Goal: Information Seeking & Learning: Learn about a topic

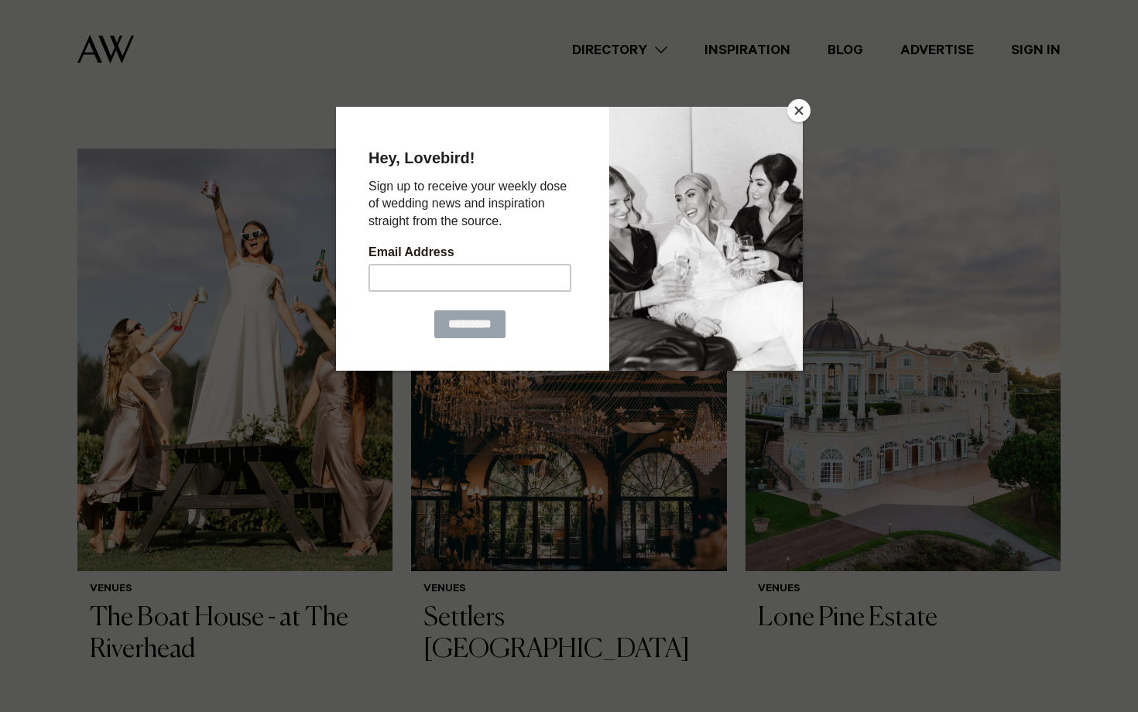
scroll to position [968, 0]
click at [794, 118] on button "Close" at bounding box center [798, 110] width 23 height 23
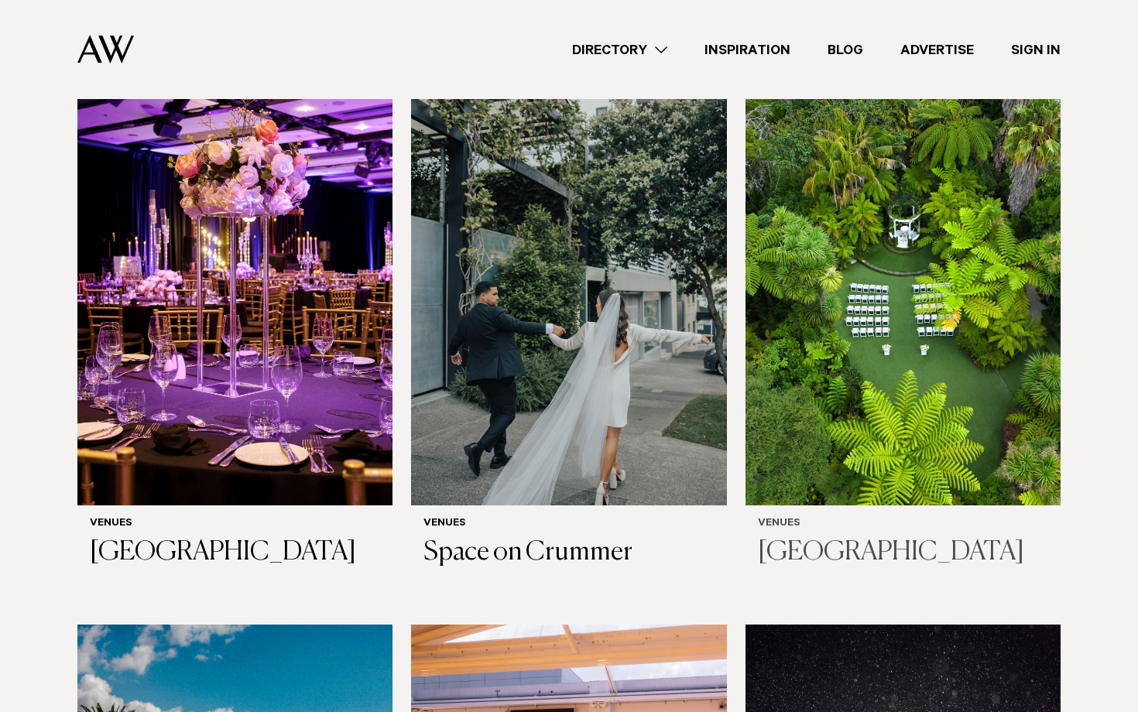
scroll to position [1601, 0]
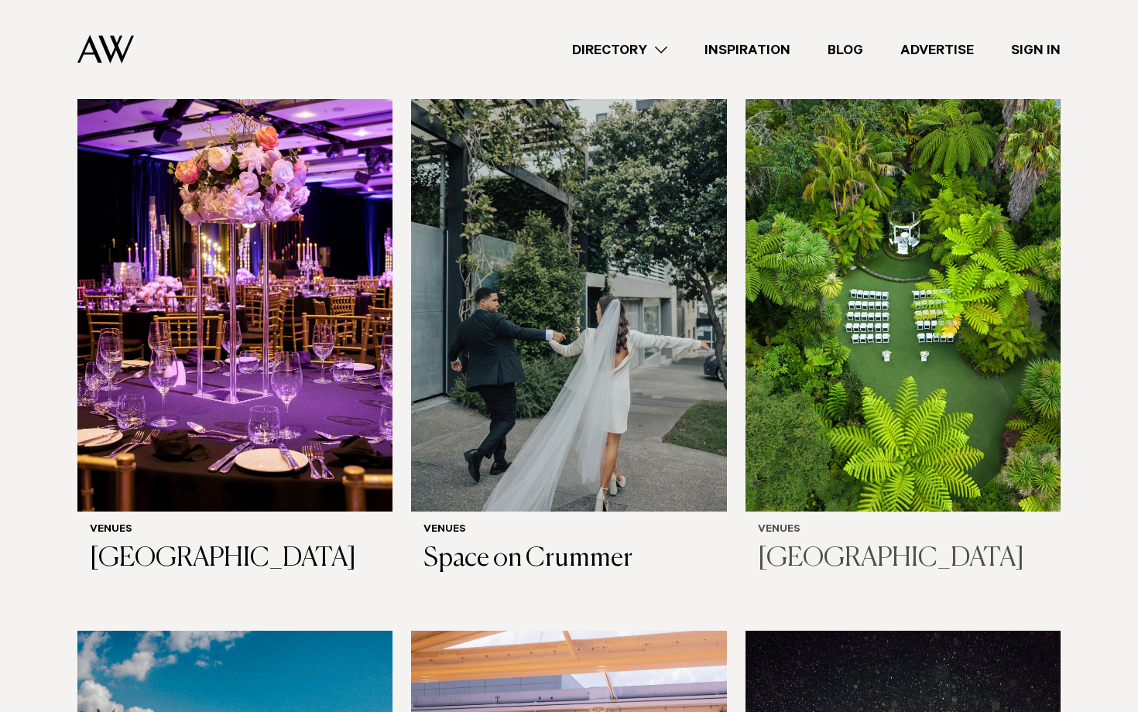
click at [942, 305] on img at bounding box center [903, 300] width 315 height 423
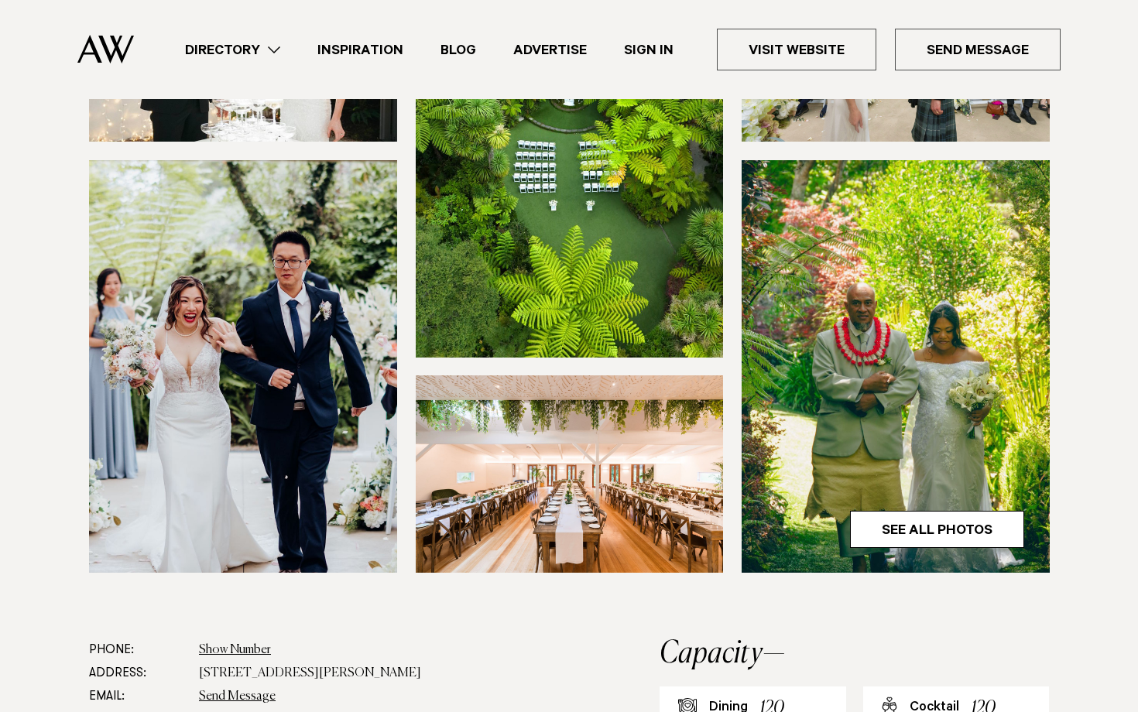
scroll to position [330, 0]
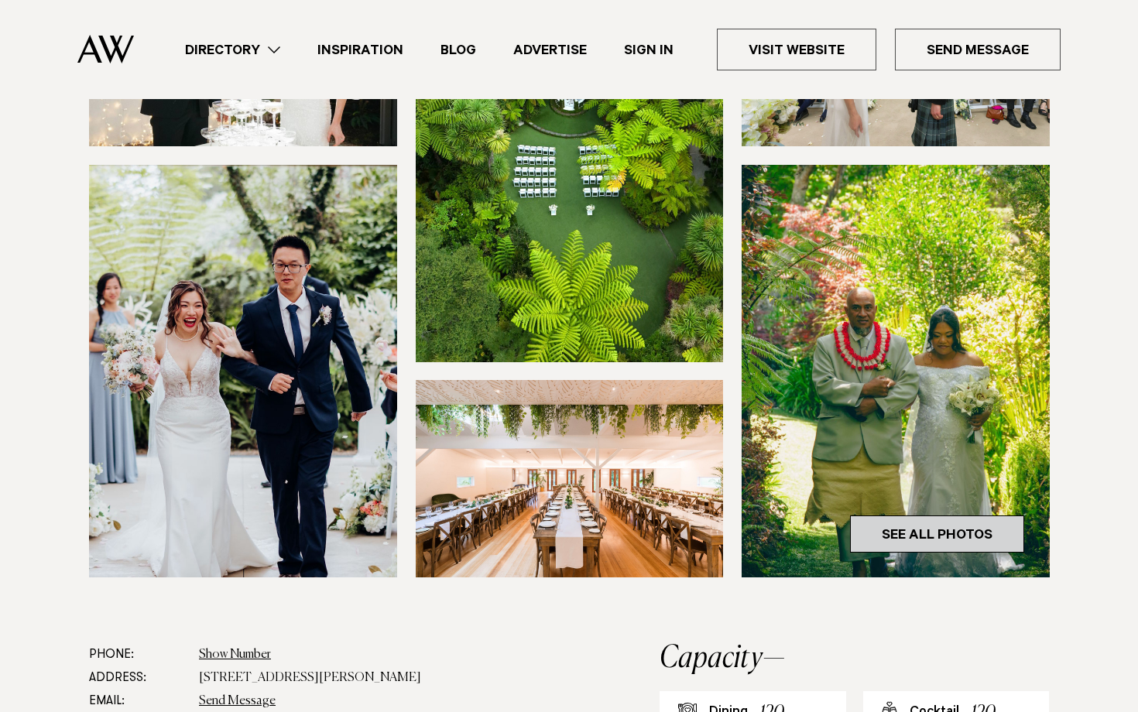
click at [921, 528] on link "See All Photos" at bounding box center [937, 534] width 174 height 37
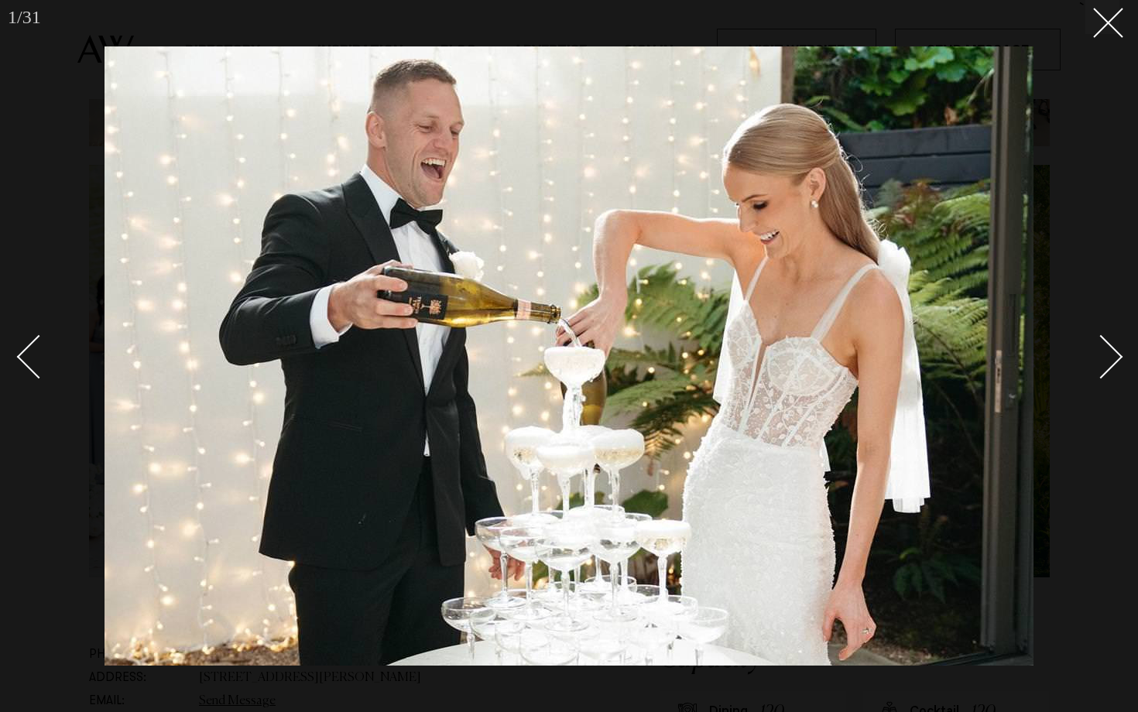
click at [1110, 358] on div "Next slide" at bounding box center [1101, 357] width 44 height 44
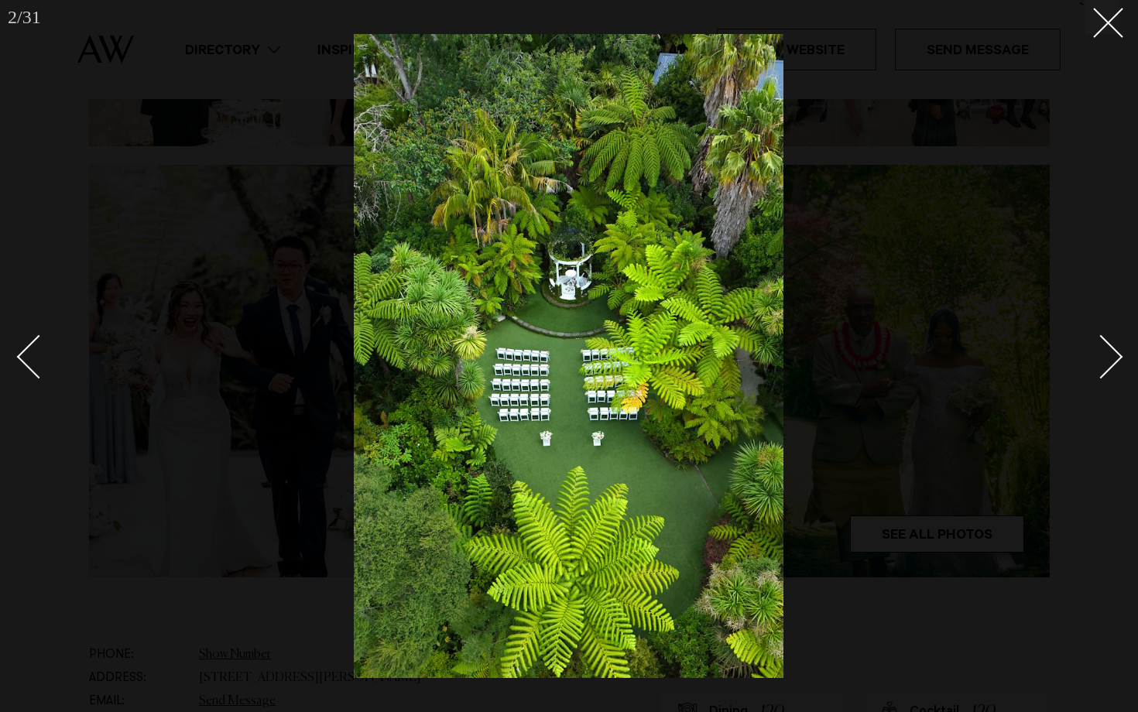
click at [1110, 358] on div "Next slide" at bounding box center [1101, 357] width 44 height 44
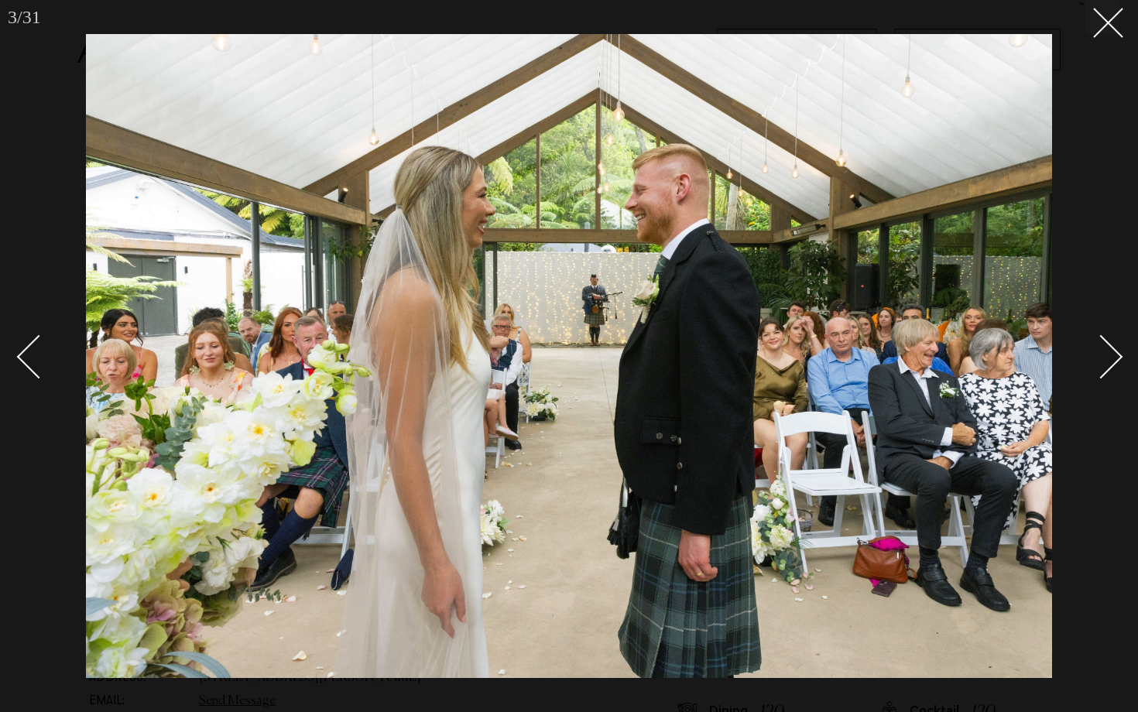
click at [1110, 358] on div "Next slide" at bounding box center [1101, 357] width 44 height 44
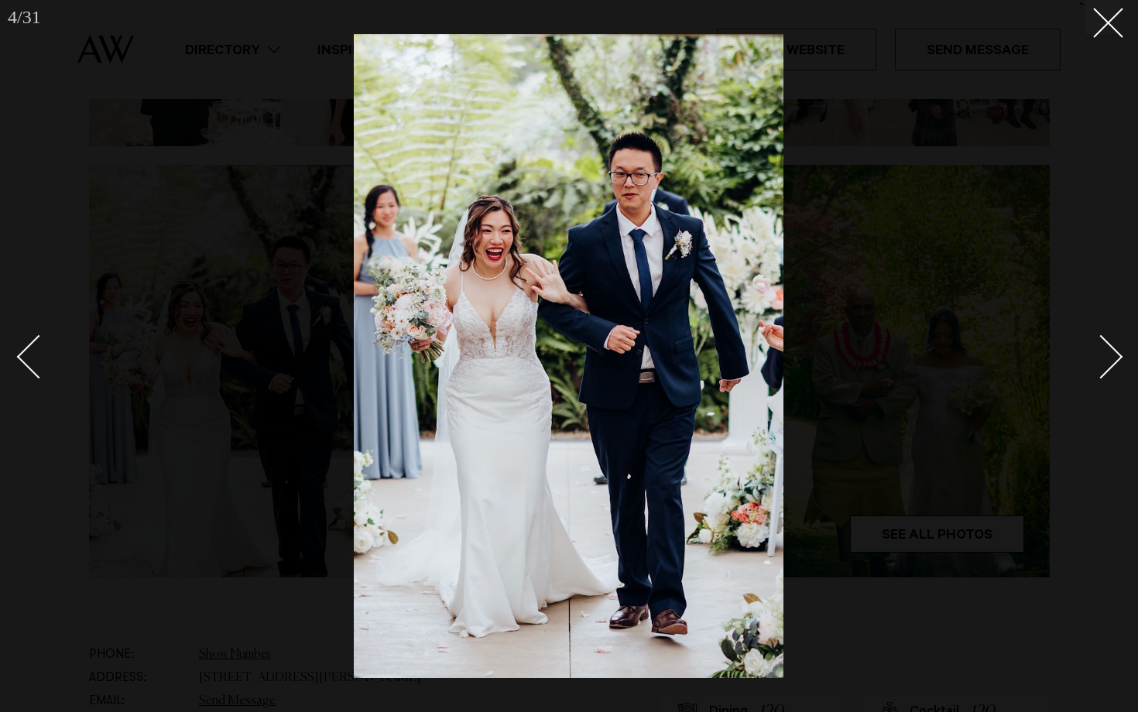
click at [1110, 358] on div "Next slide" at bounding box center [1101, 357] width 44 height 44
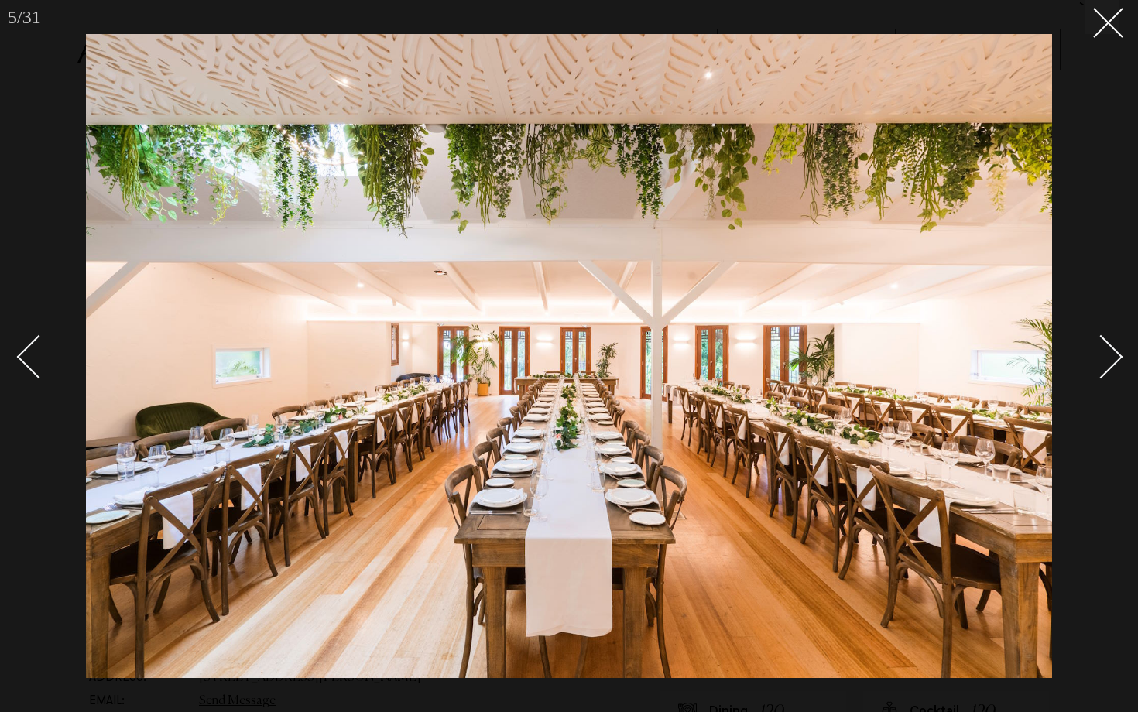
click at [1111, 358] on div "Next slide" at bounding box center [1101, 357] width 44 height 44
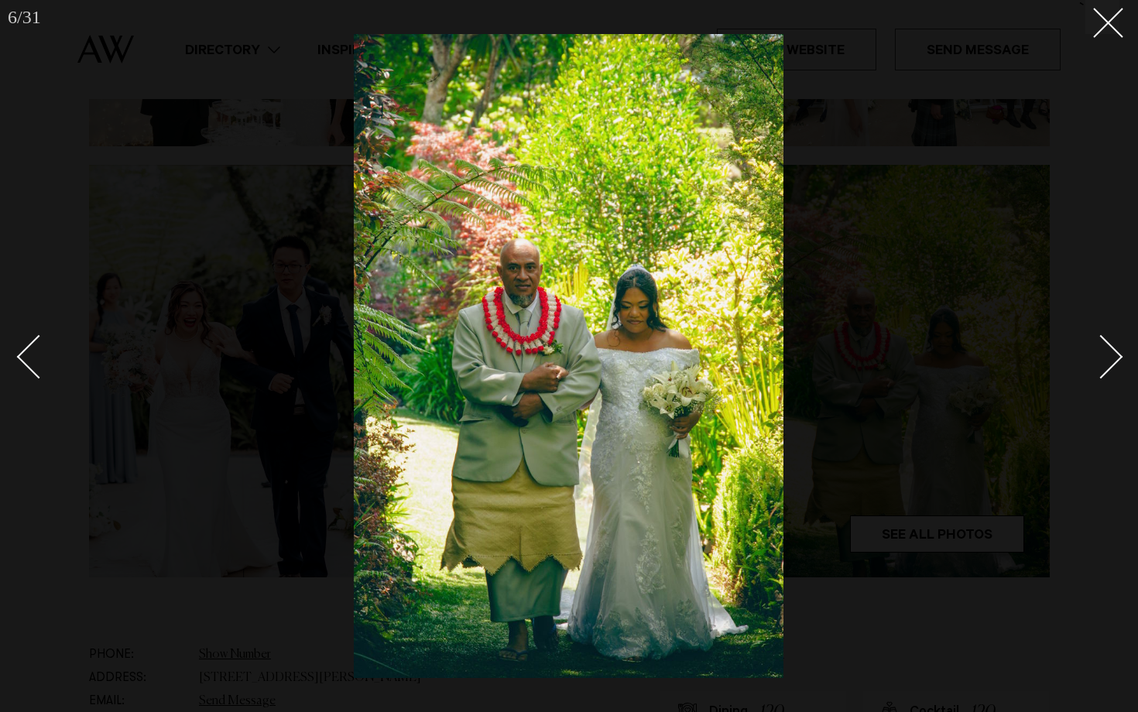
click at [1111, 358] on div "Next slide" at bounding box center [1101, 357] width 44 height 44
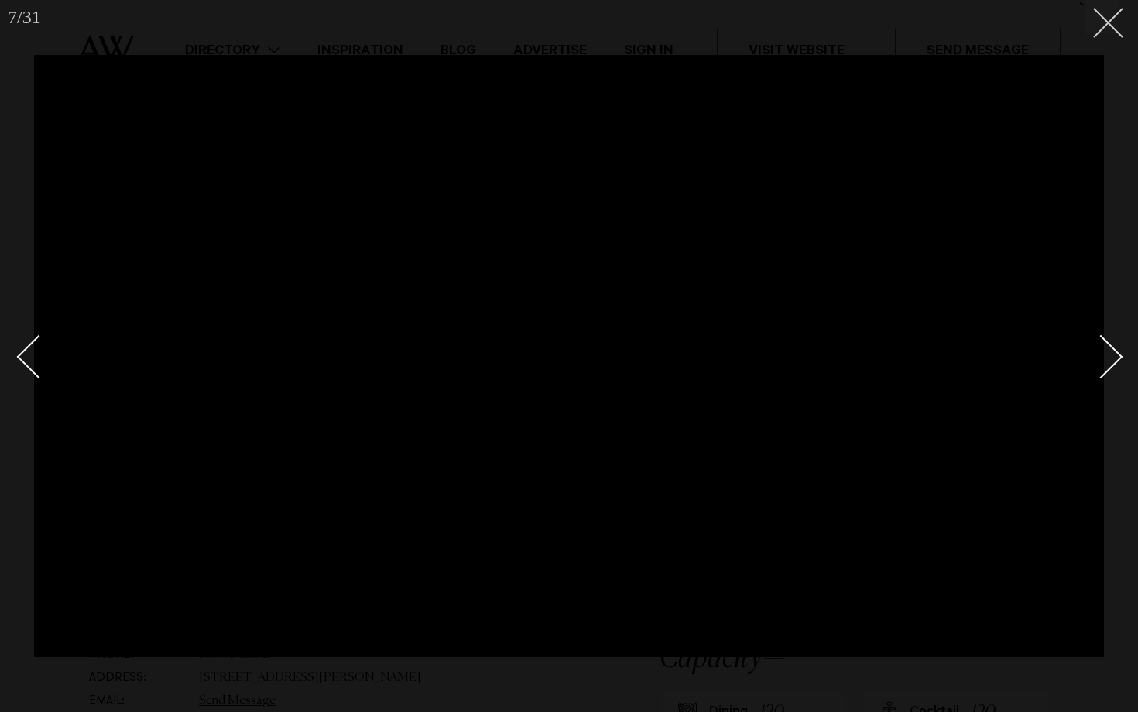
click at [1102, 33] on button at bounding box center [1103, 17] width 34 height 34
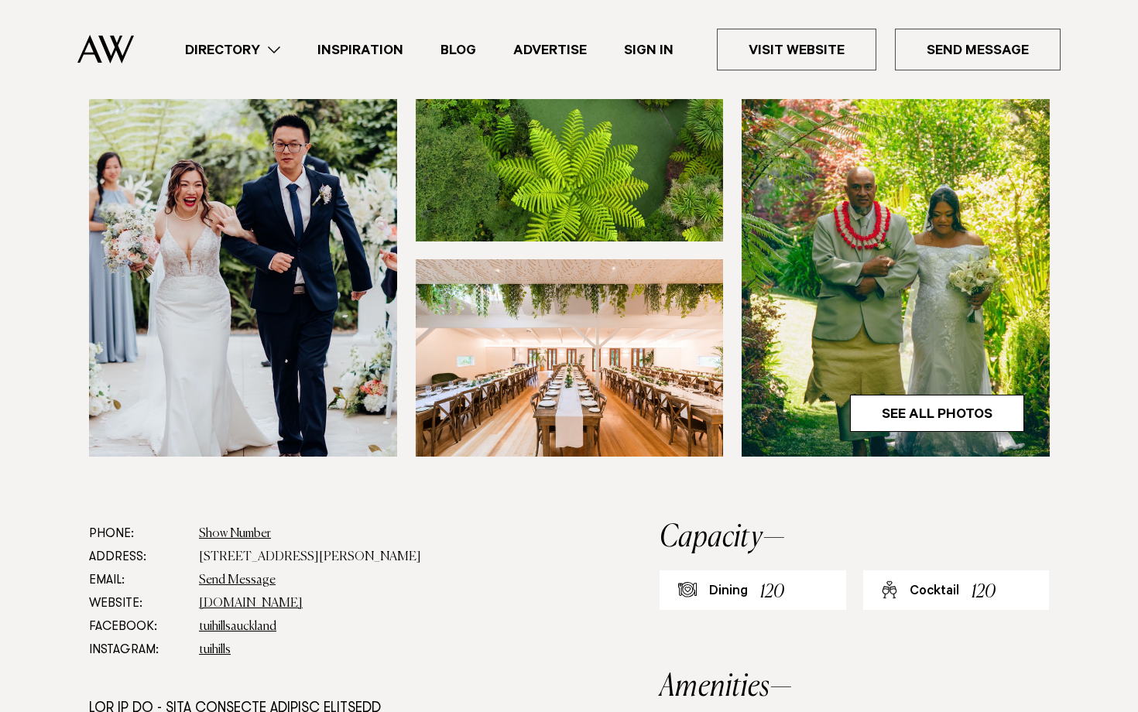
scroll to position [489, 0]
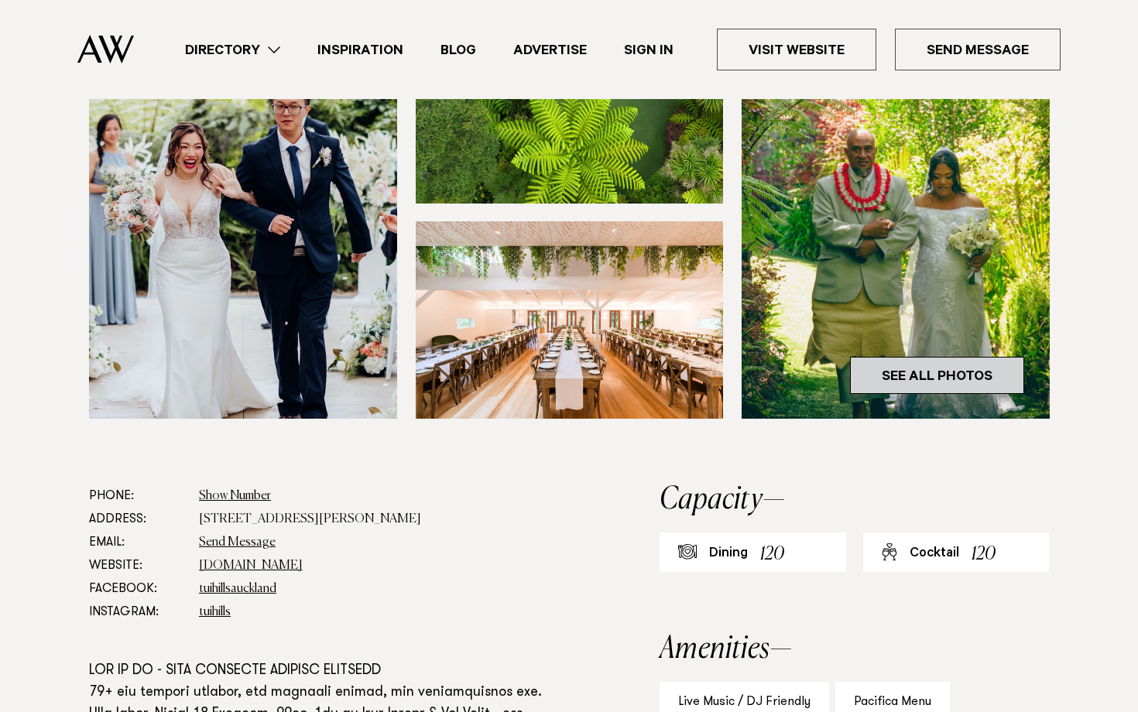
click at [929, 377] on link "See All Photos" at bounding box center [937, 375] width 174 height 37
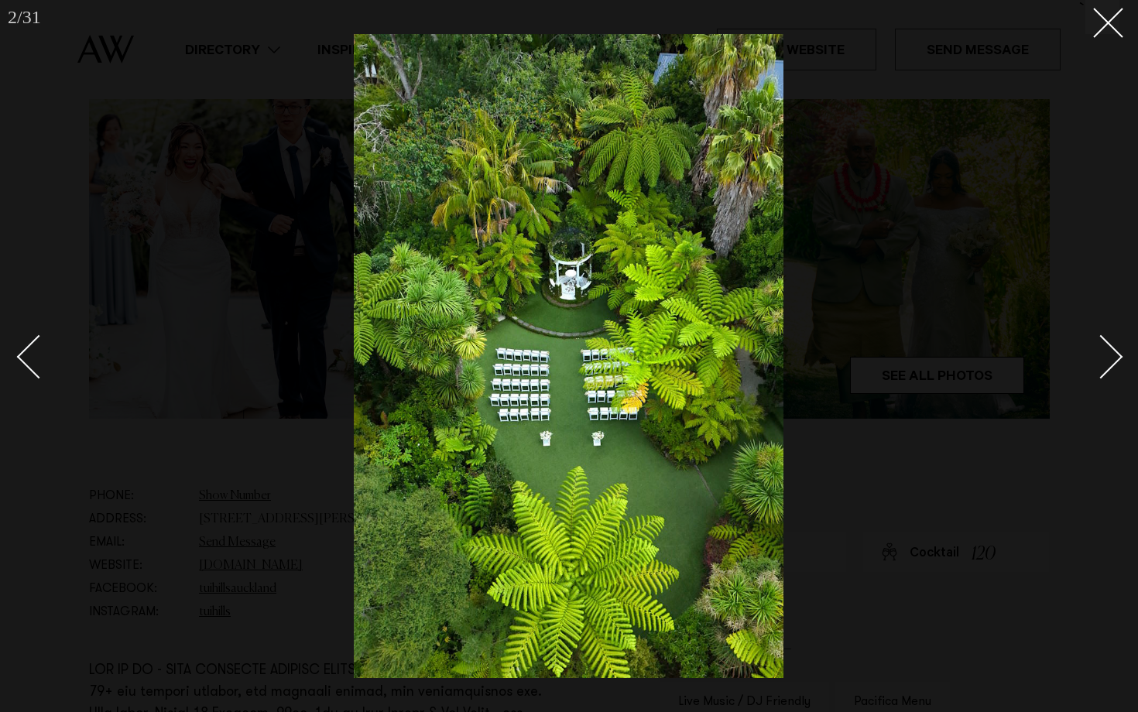
click at [1096, 350] on div "Next slide" at bounding box center [1101, 357] width 44 height 44
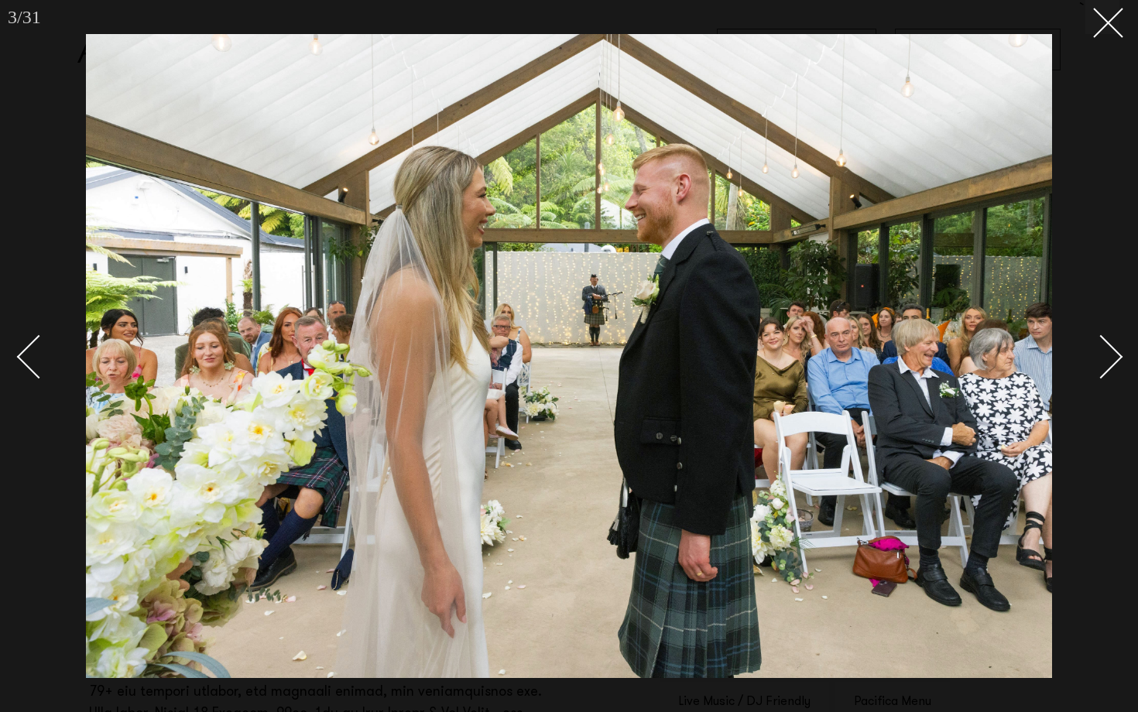
click at [1097, 350] on div "Next slide" at bounding box center [1101, 357] width 44 height 44
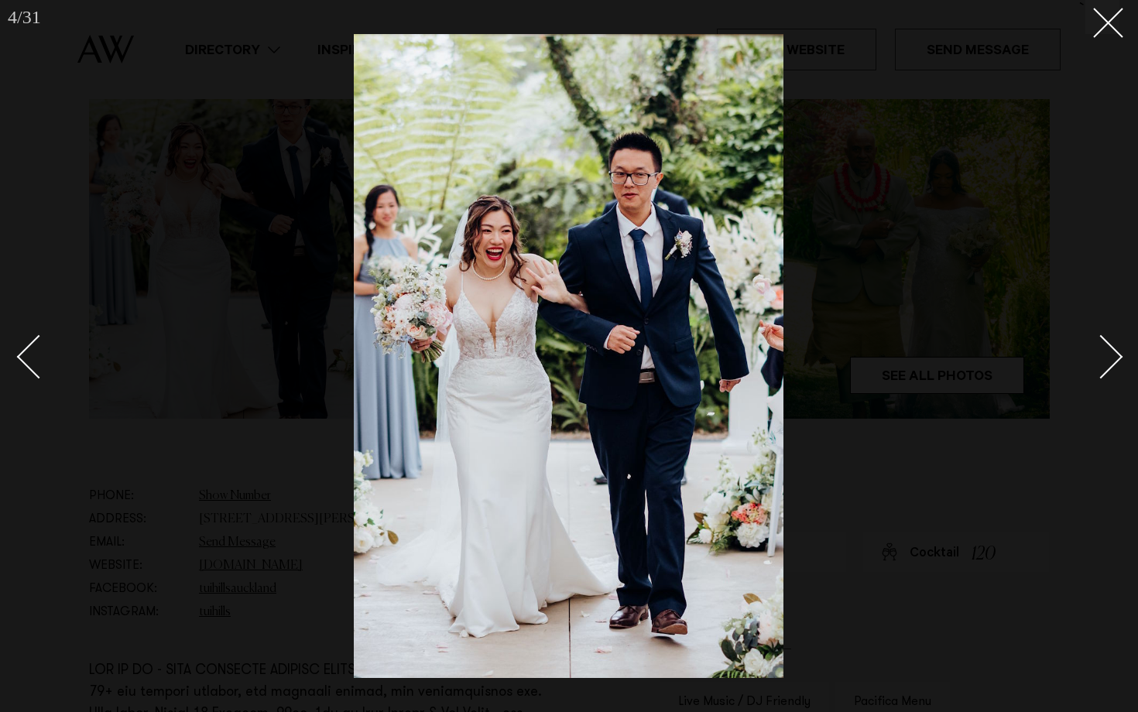
click at [1097, 350] on div "Next slide" at bounding box center [1101, 357] width 44 height 44
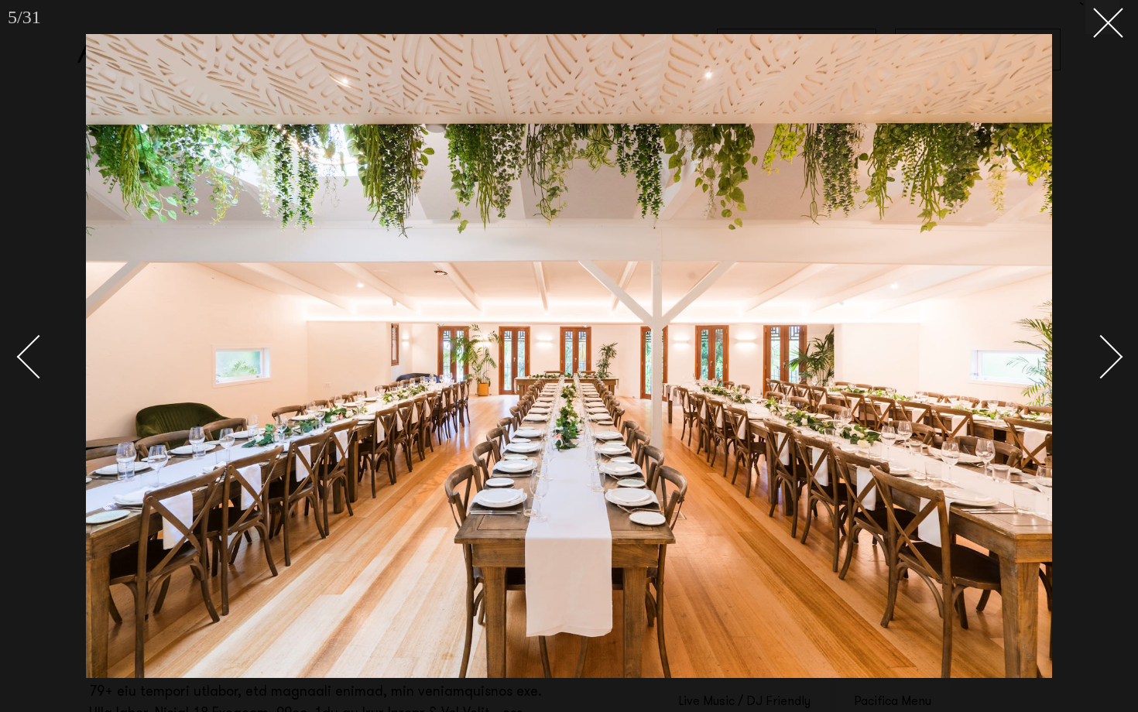
click at [1097, 350] on div "Next slide" at bounding box center [1101, 357] width 44 height 44
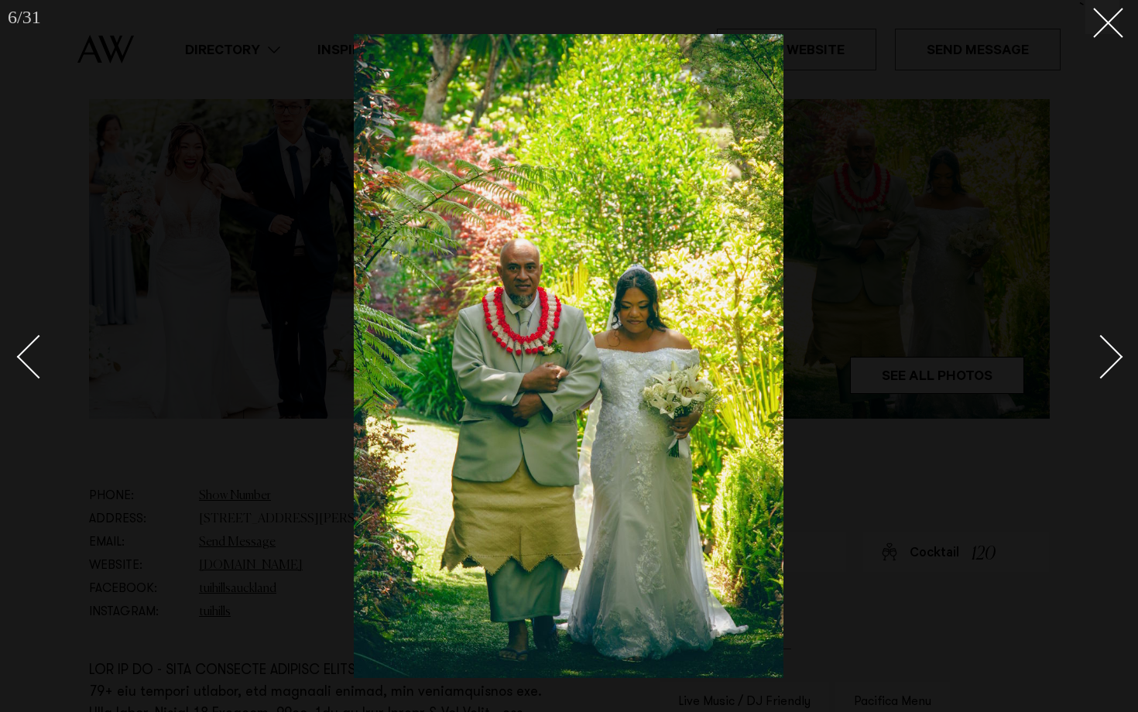
click at [1097, 350] on div "Next slide" at bounding box center [1101, 357] width 44 height 44
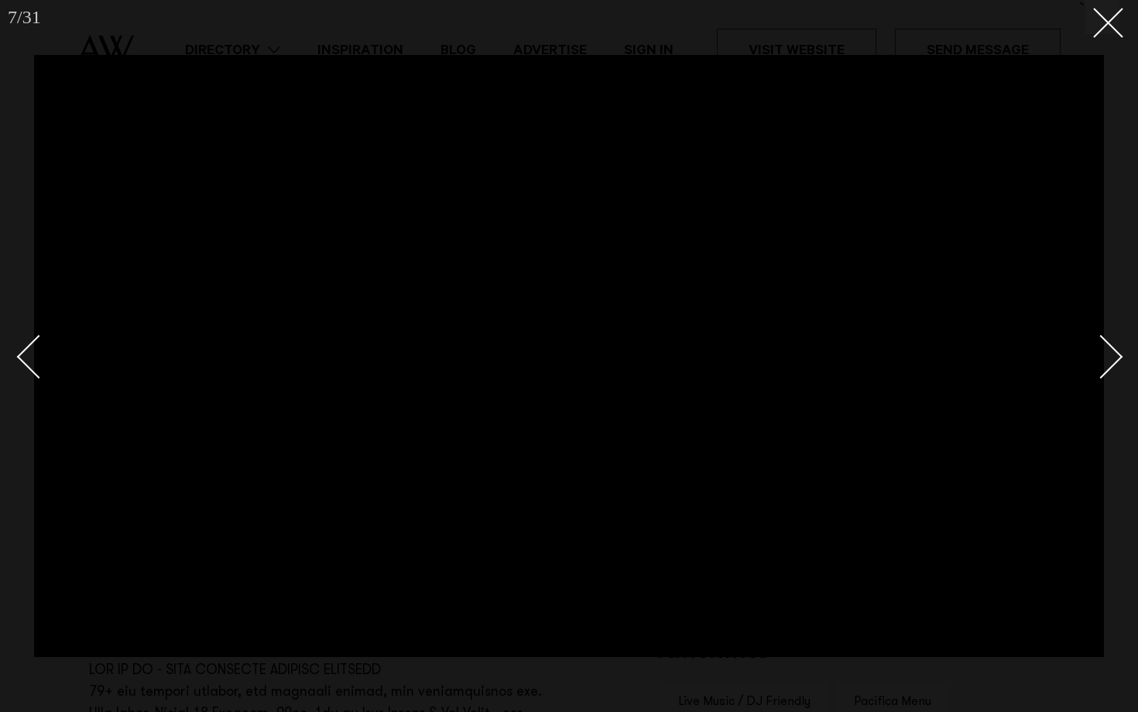
click at [1097, 350] on div "Next slide" at bounding box center [1101, 357] width 44 height 44
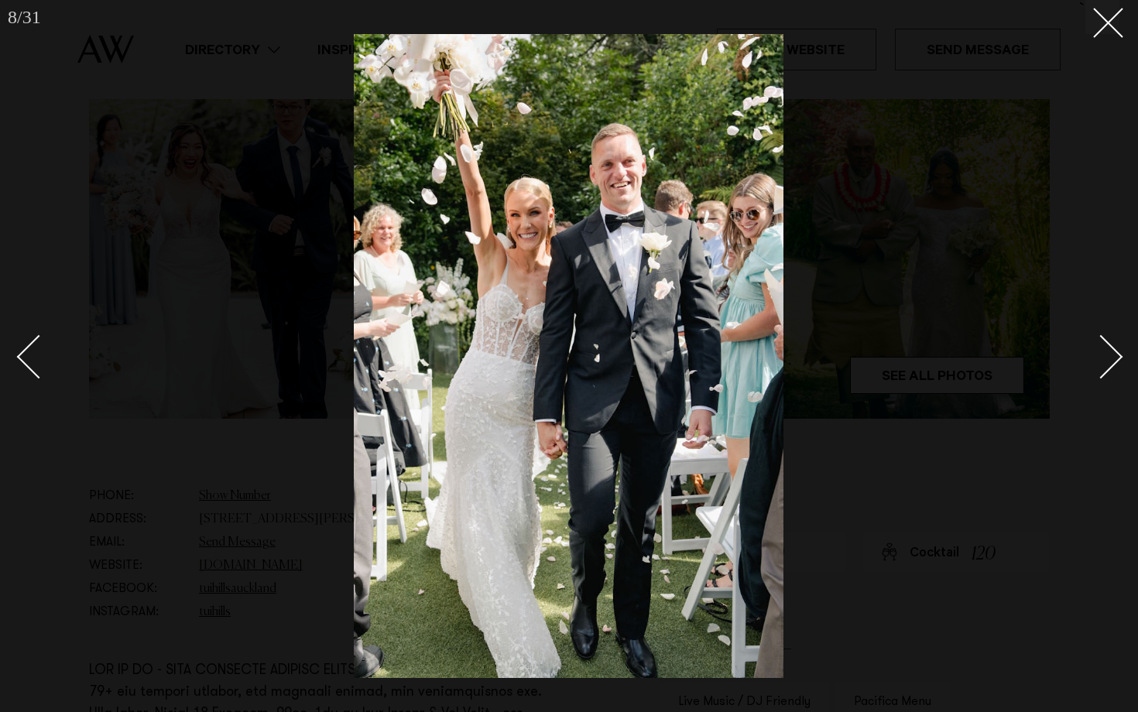
click at [1097, 350] on div "Next slide" at bounding box center [1101, 357] width 44 height 44
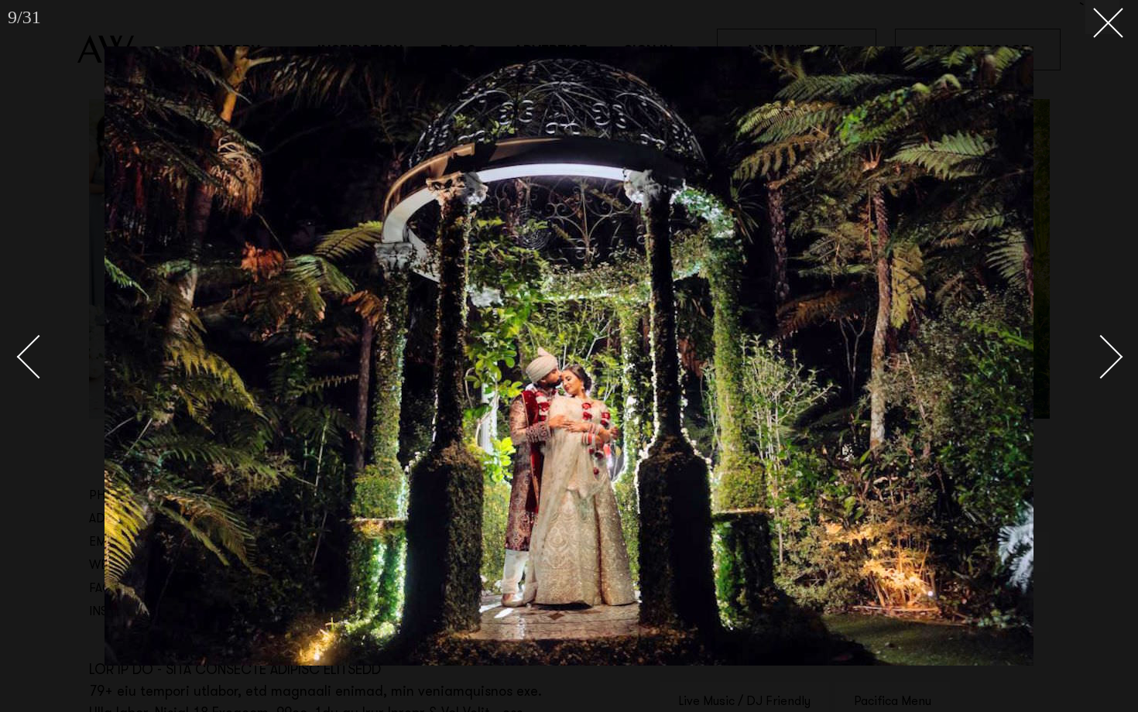
click at [1097, 350] on div "Next slide" at bounding box center [1101, 357] width 44 height 44
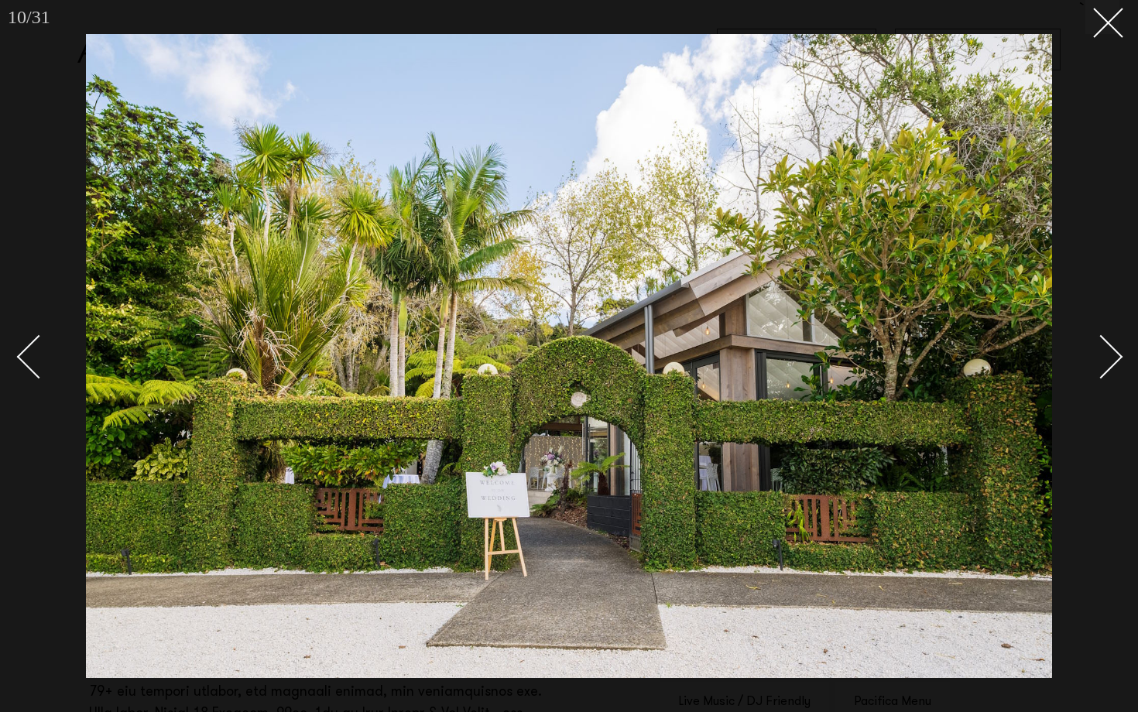
click at [1097, 350] on div "Next slide" at bounding box center [1101, 357] width 44 height 44
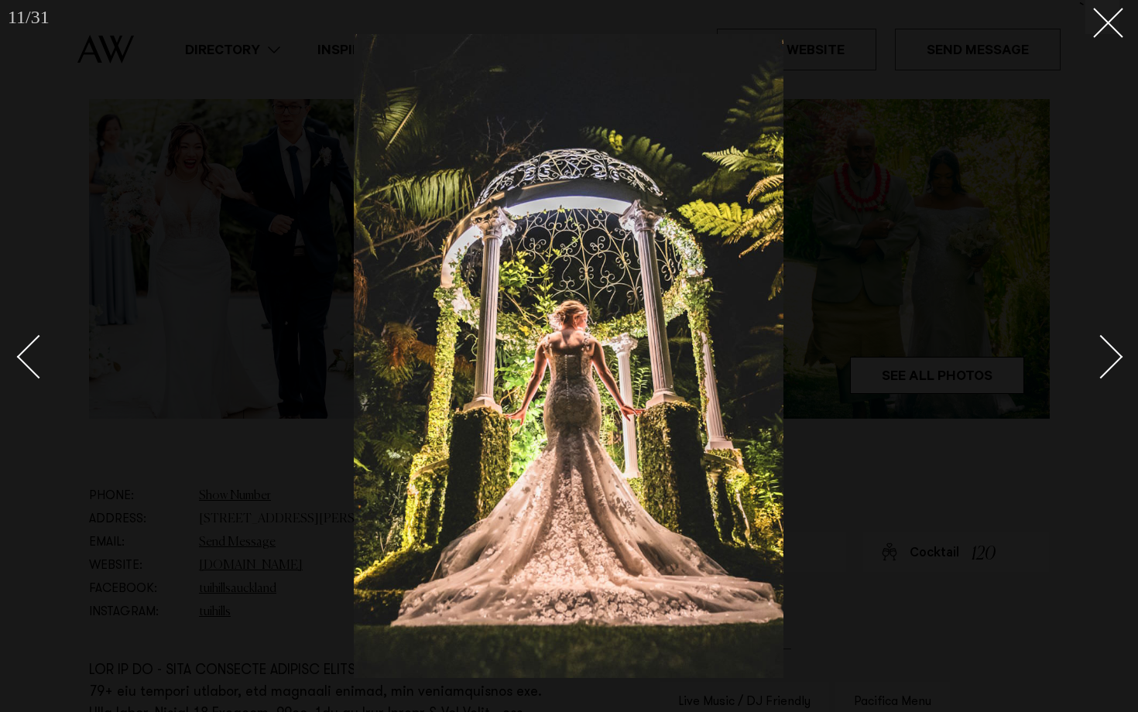
click at [1097, 350] on div "Next slide" at bounding box center [1101, 357] width 44 height 44
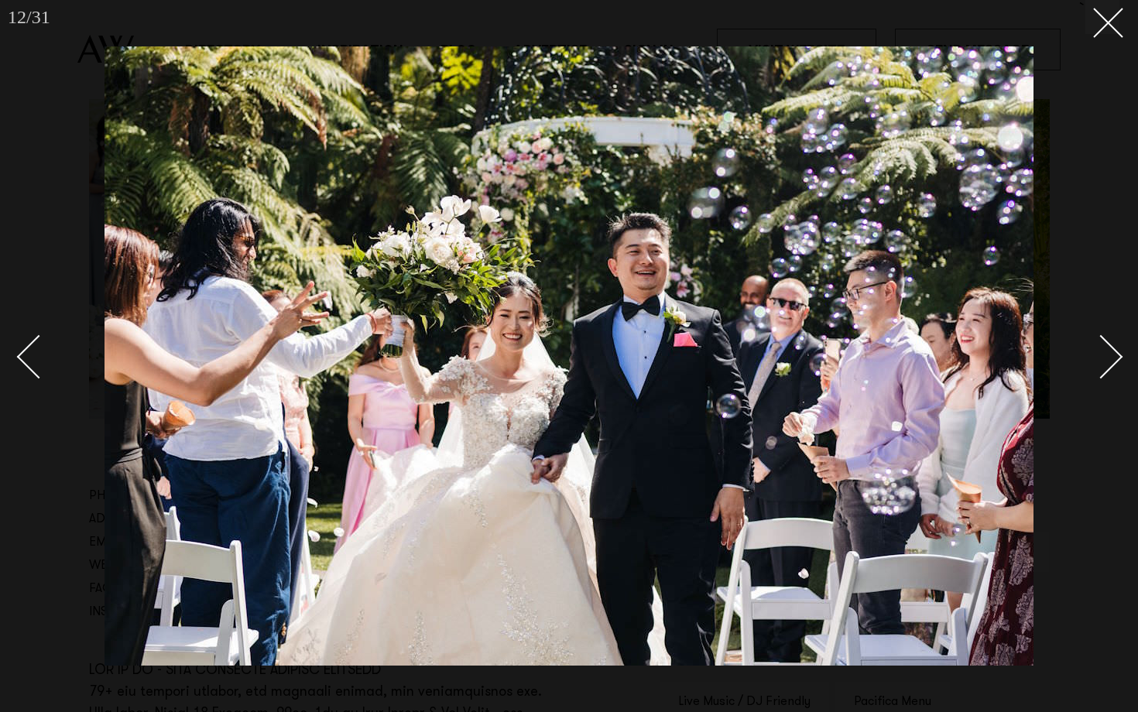
click at [1097, 350] on div "Next slide" at bounding box center [1101, 357] width 44 height 44
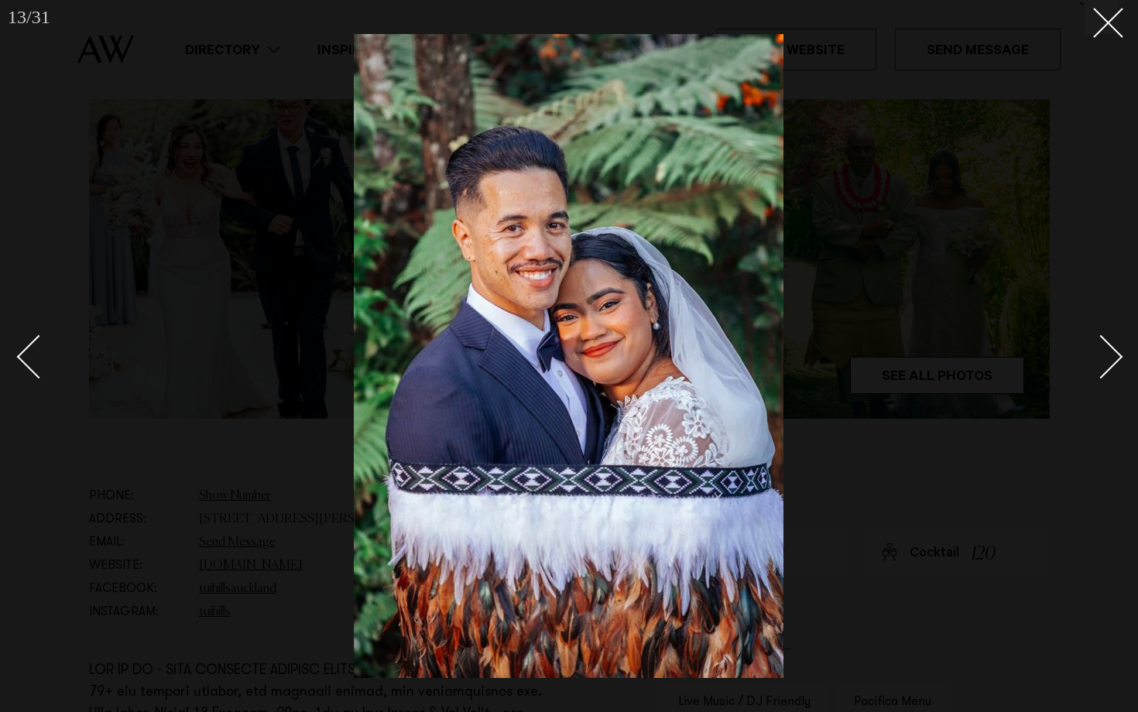
click at [1110, 358] on div "Next slide" at bounding box center [1101, 357] width 44 height 44
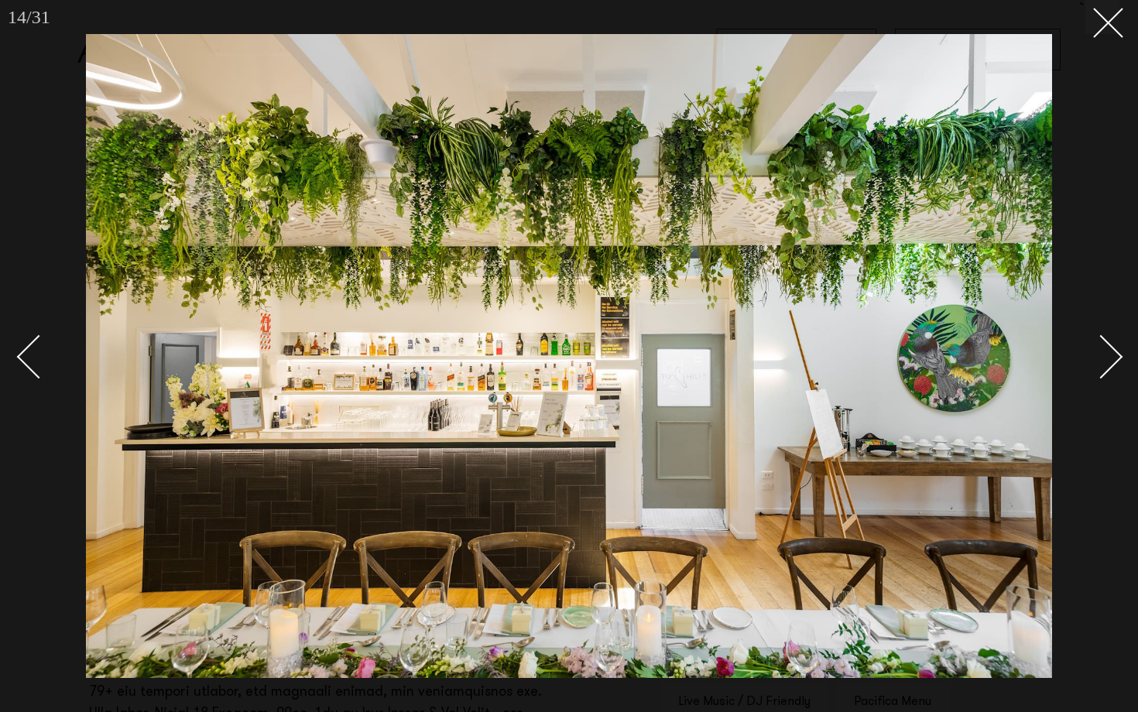
click at [1110, 358] on div "Next slide" at bounding box center [1101, 357] width 44 height 44
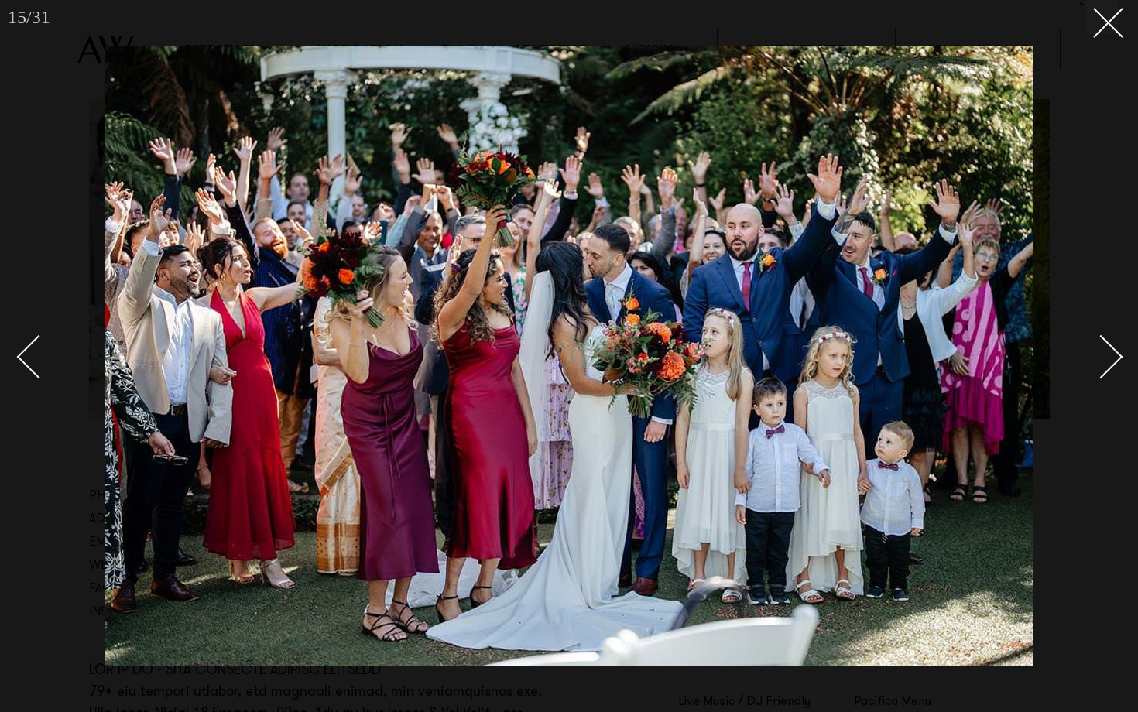
click at [1110, 358] on div "Next slide" at bounding box center [1101, 357] width 44 height 44
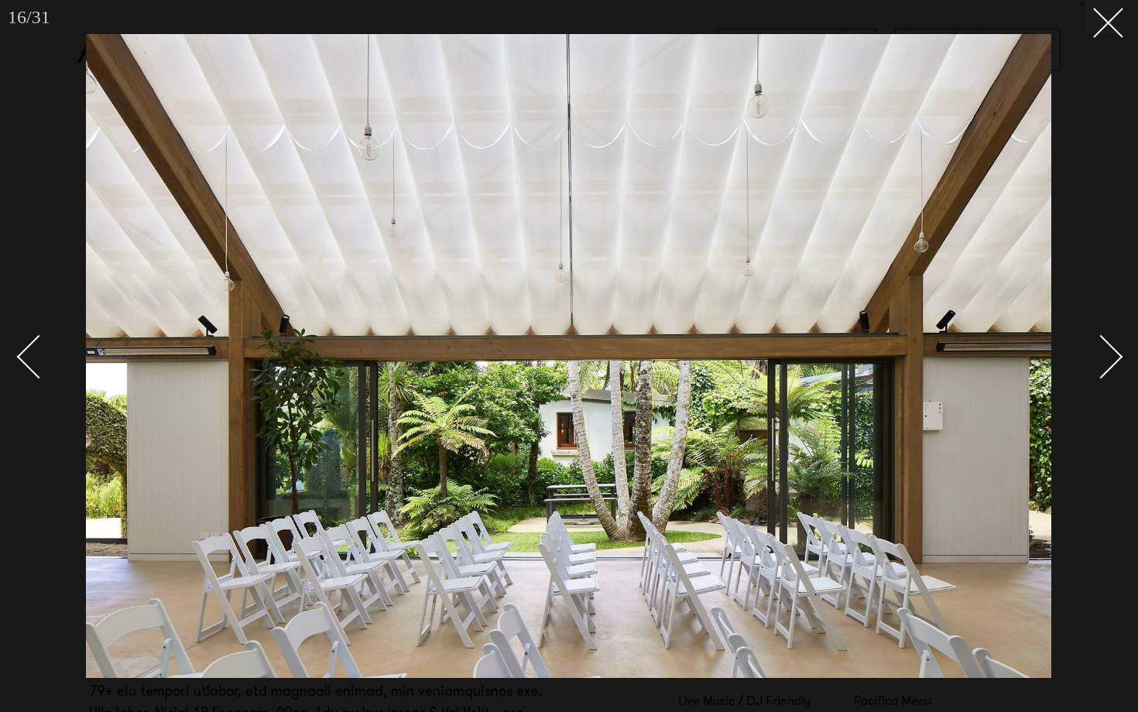
click at [1111, 358] on div "Next slide" at bounding box center [1101, 357] width 44 height 44
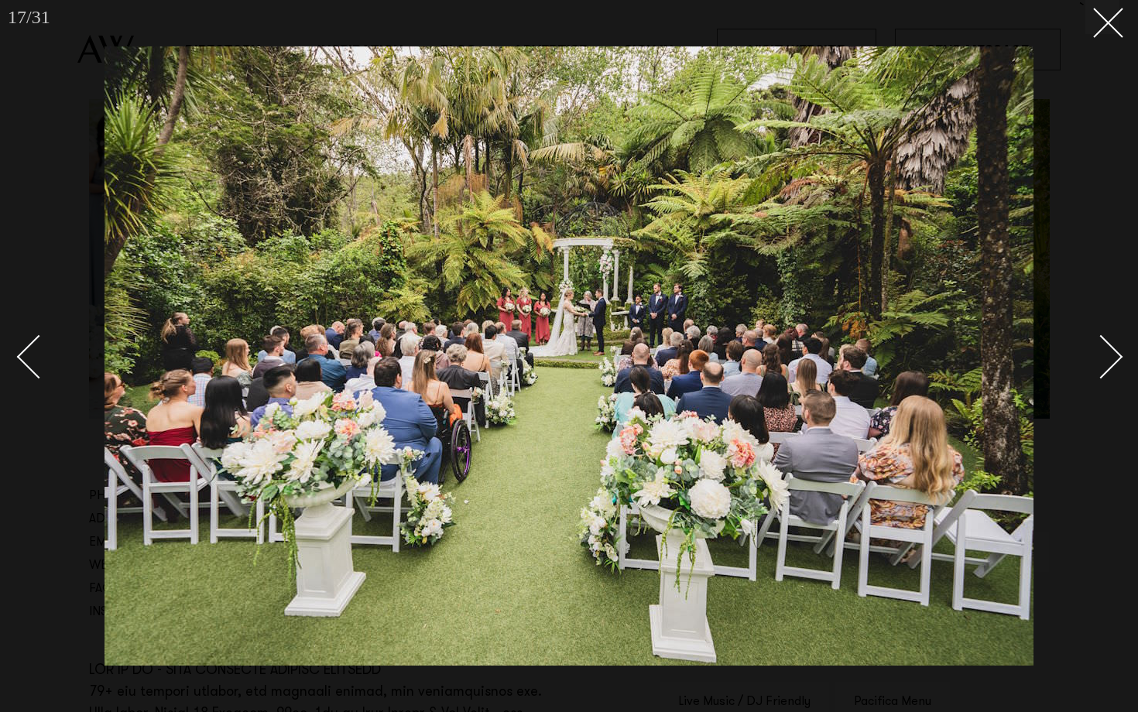
click at [1111, 358] on div "Next slide" at bounding box center [1101, 357] width 44 height 44
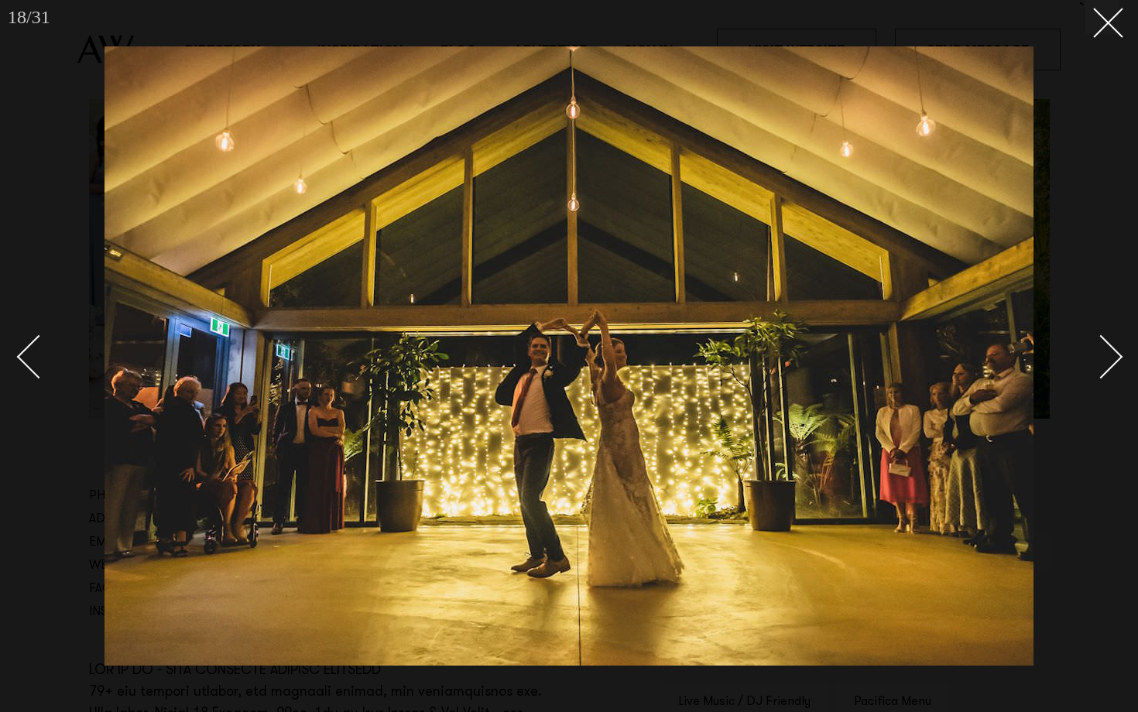
click at [1105, 367] on div "Next slide" at bounding box center [1101, 357] width 44 height 44
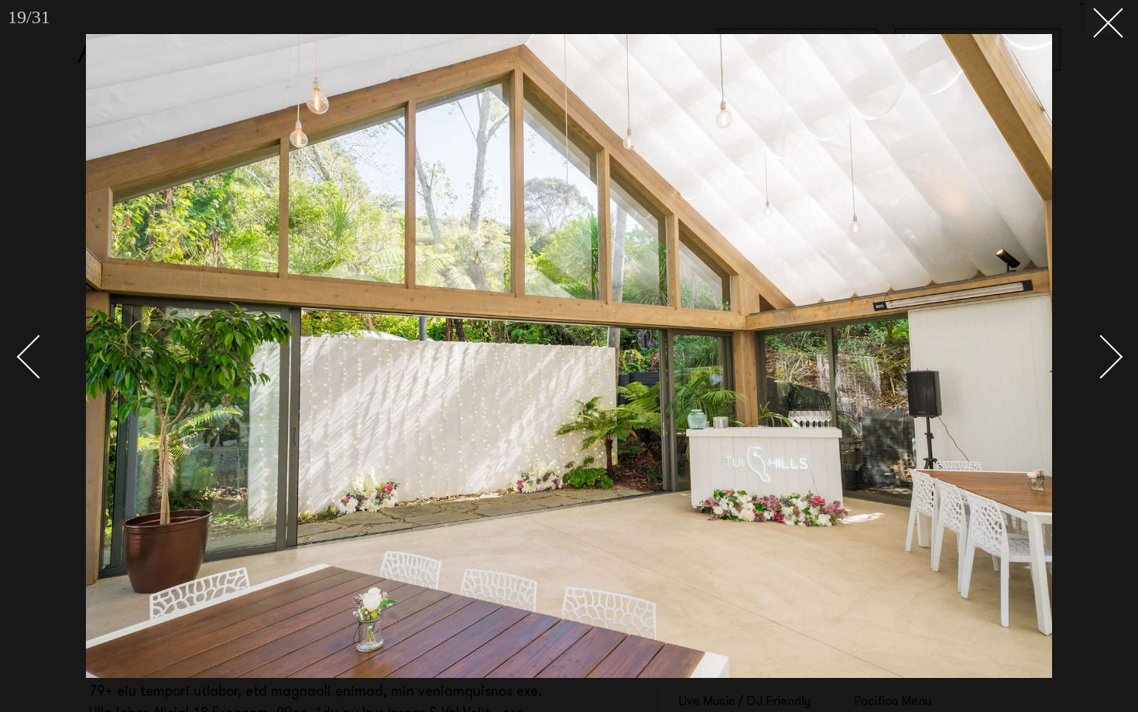
click at [1106, 368] on div "Next slide" at bounding box center [1101, 357] width 44 height 44
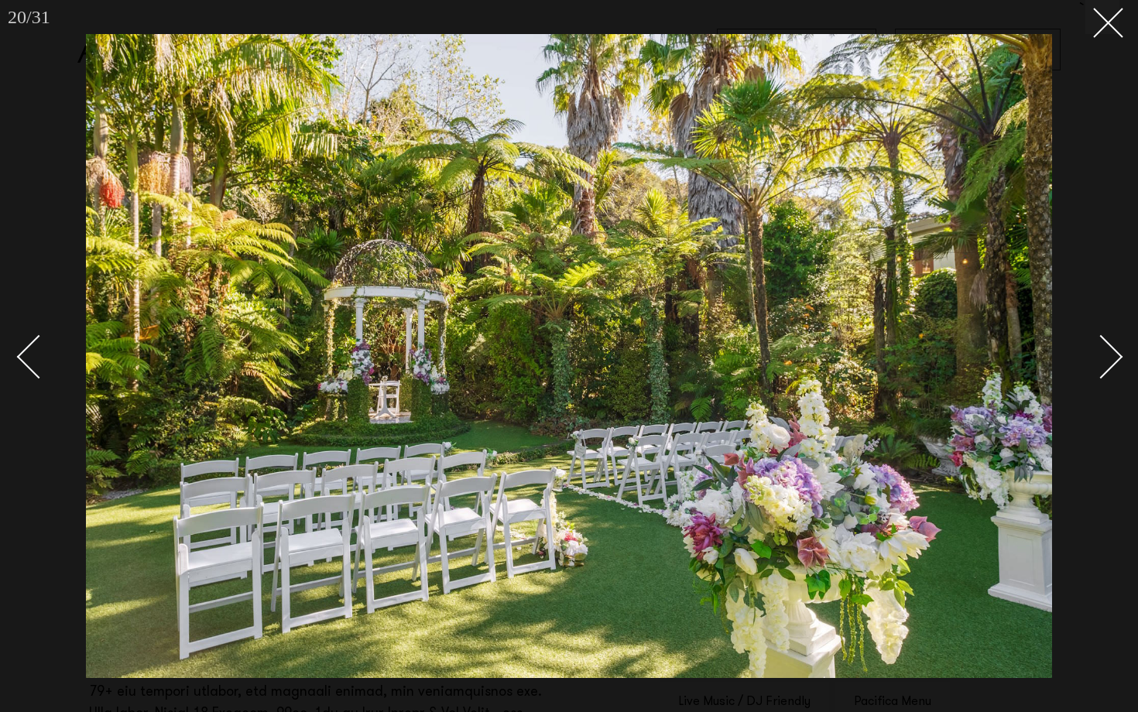
click at [1106, 368] on div "Next slide" at bounding box center [1101, 357] width 44 height 44
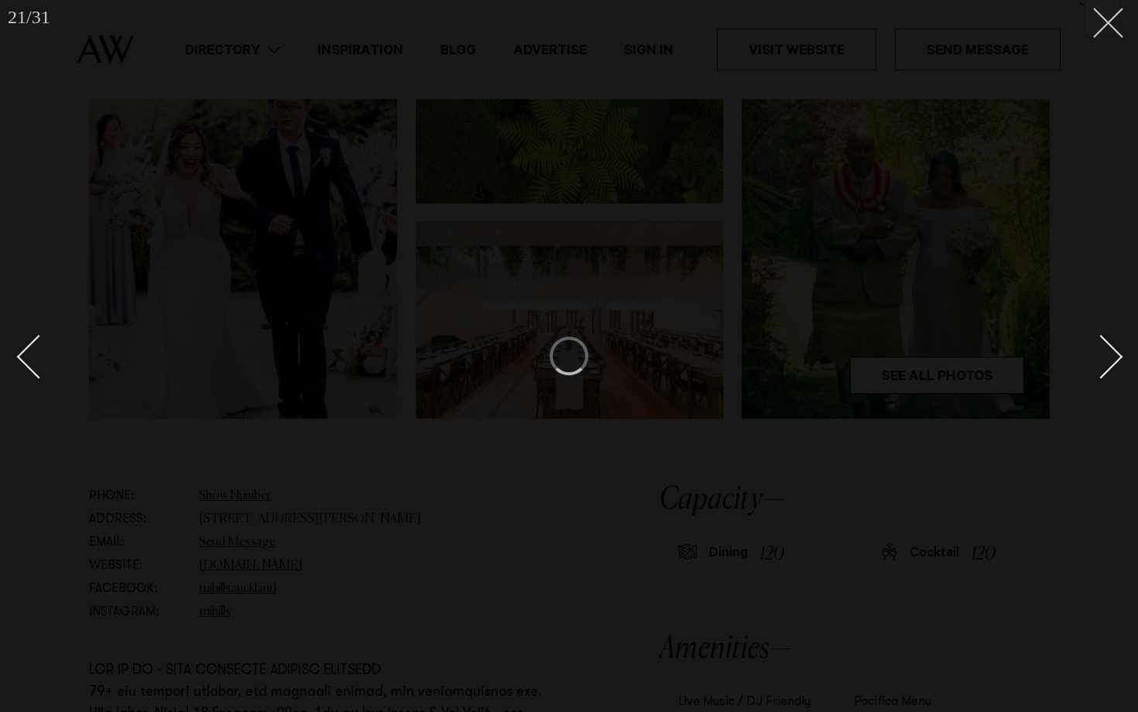
click at [1105, 30] on button at bounding box center [1103, 17] width 34 height 34
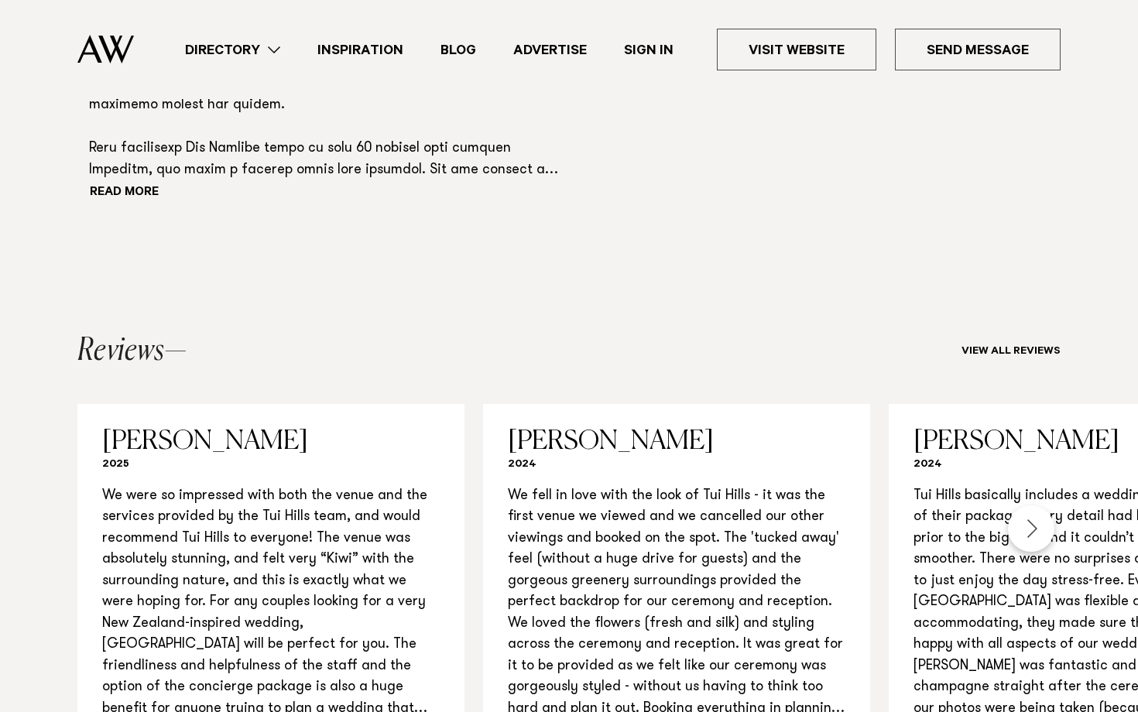
scroll to position [1354, 0]
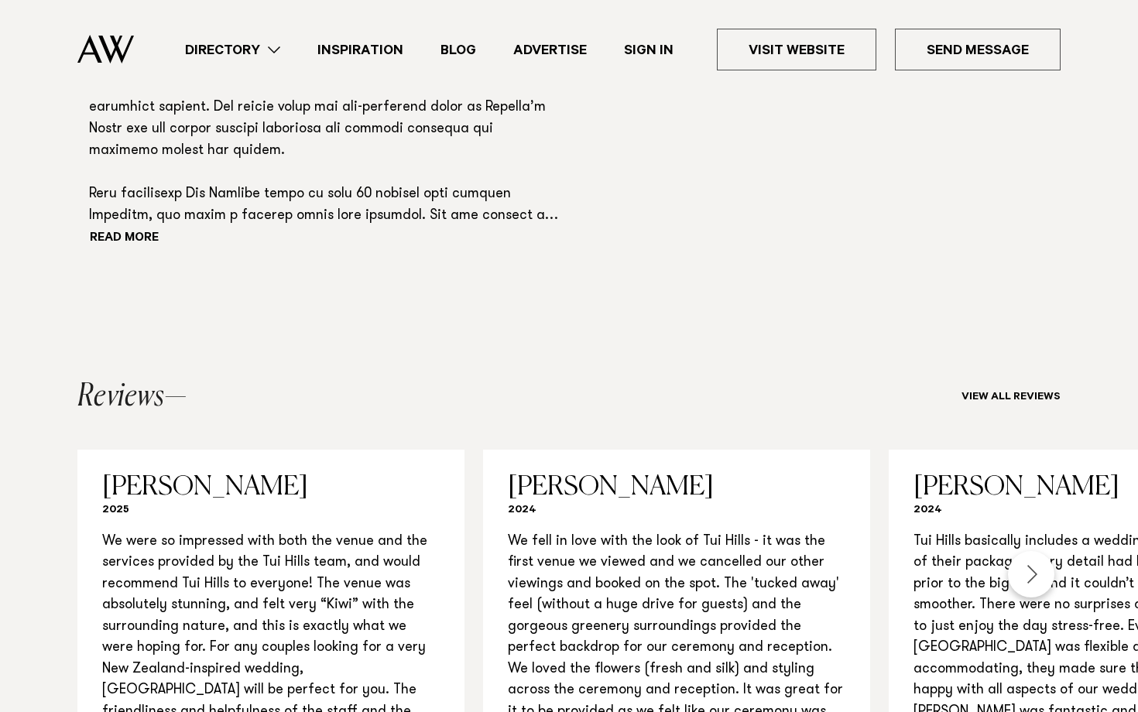
click at [271, 50] on link "Directory" at bounding box center [232, 49] width 132 height 21
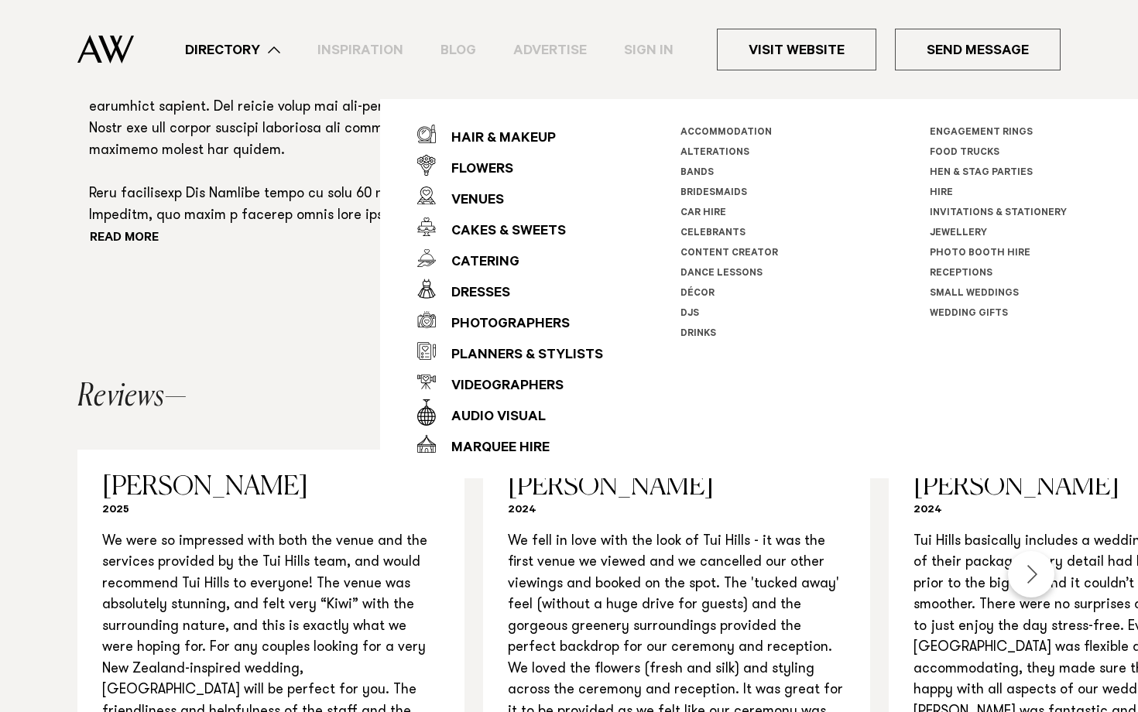
scroll to position [1295, 0]
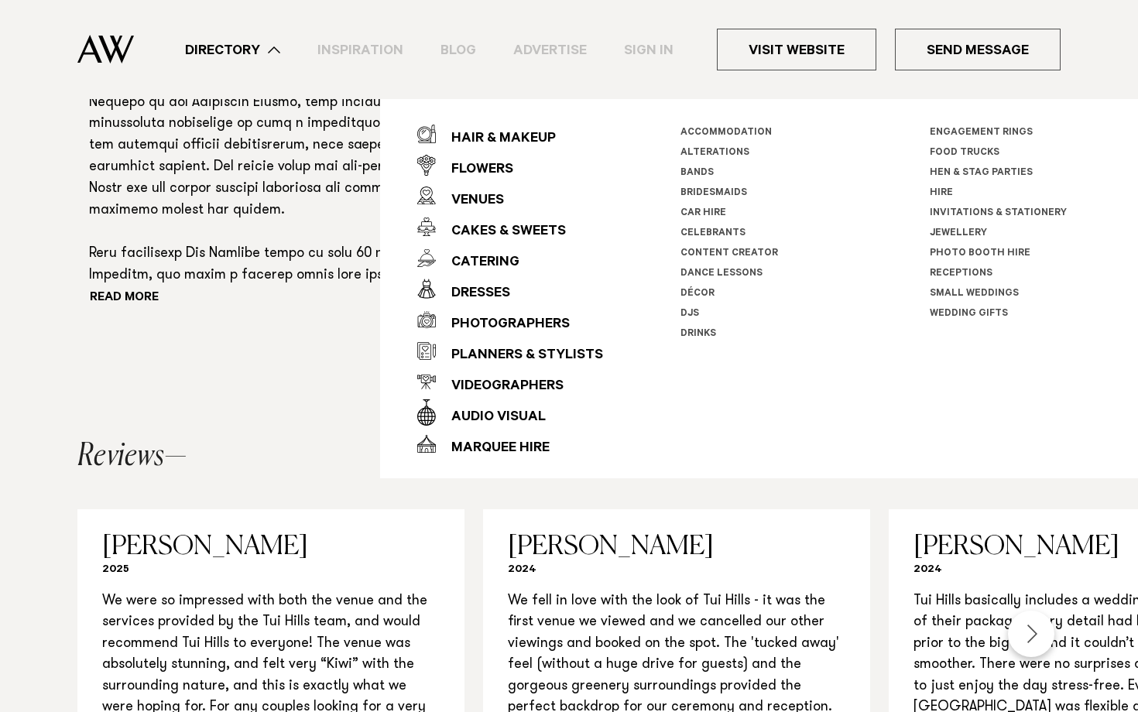
click at [979, 135] on link "Engagement Rings" at bounding box center [981, 133] width 103 height 11
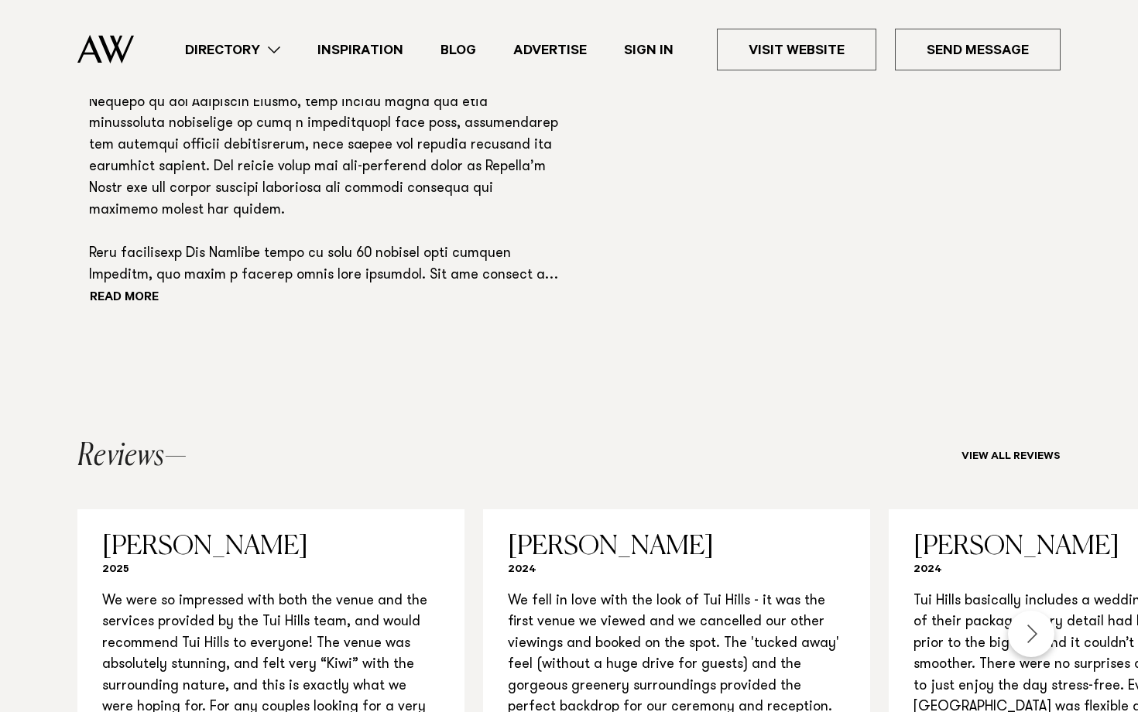
click at [268, 58] on link "Directory" at bounding box center [232, 49] width 132 height 21
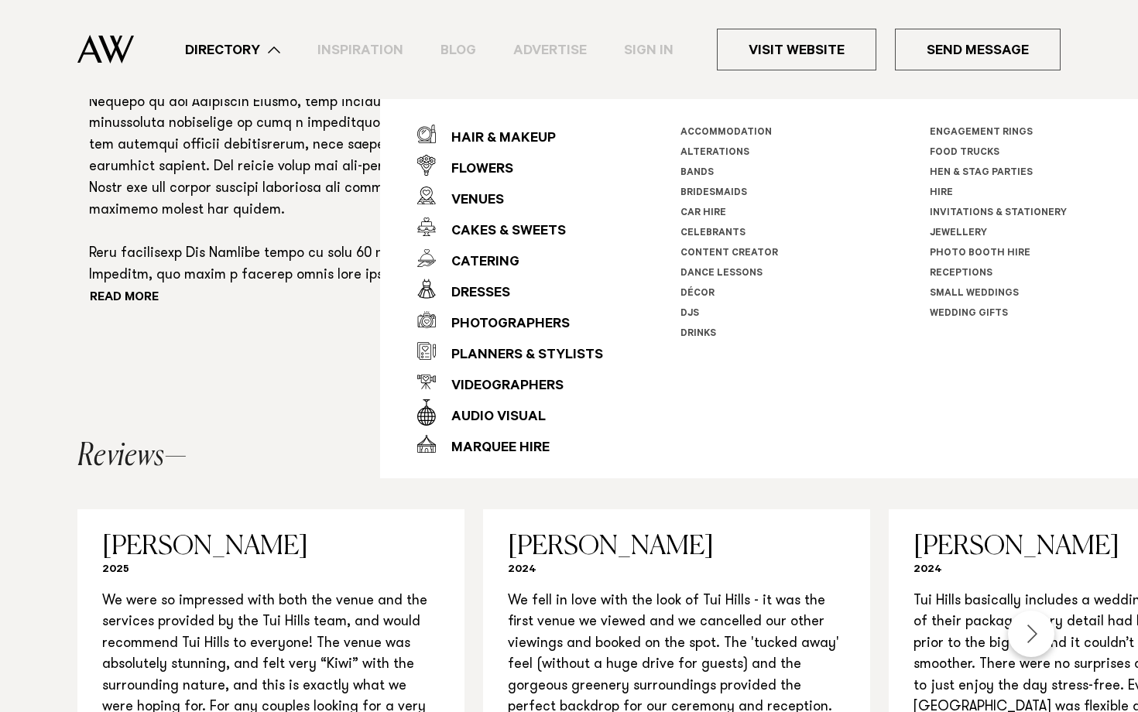
scroll to position [1235, 0]
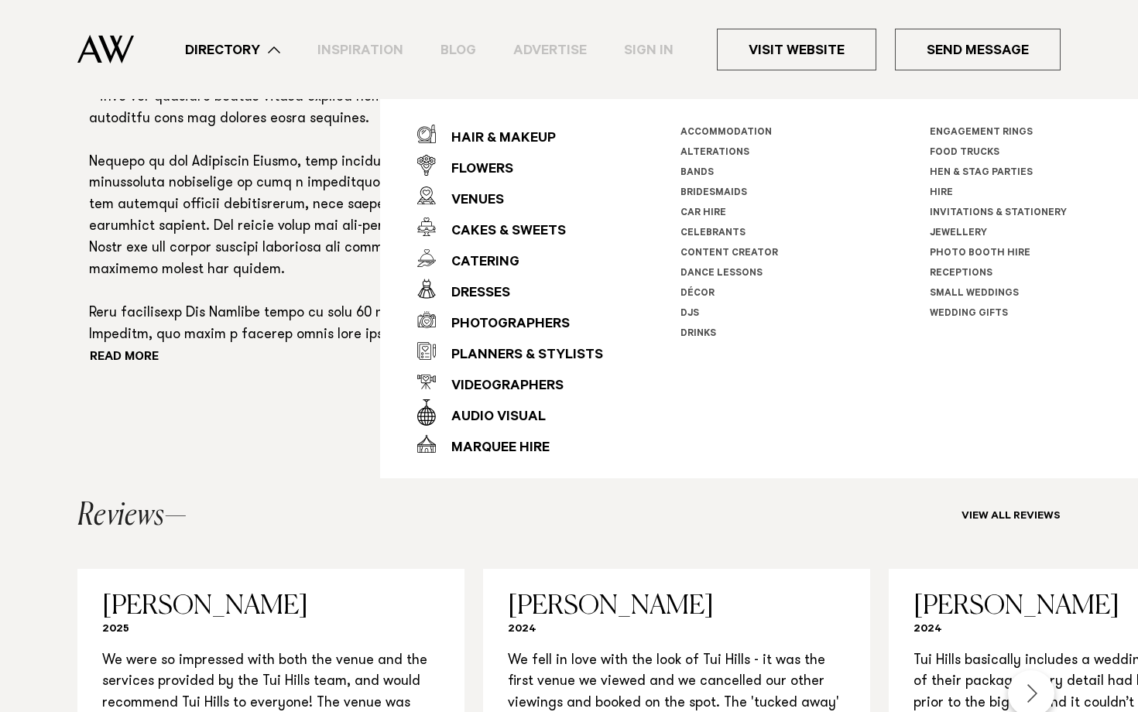
click at [715, 128] on link "Accommodation" at bounding box center [726, 133] width 91 height 11
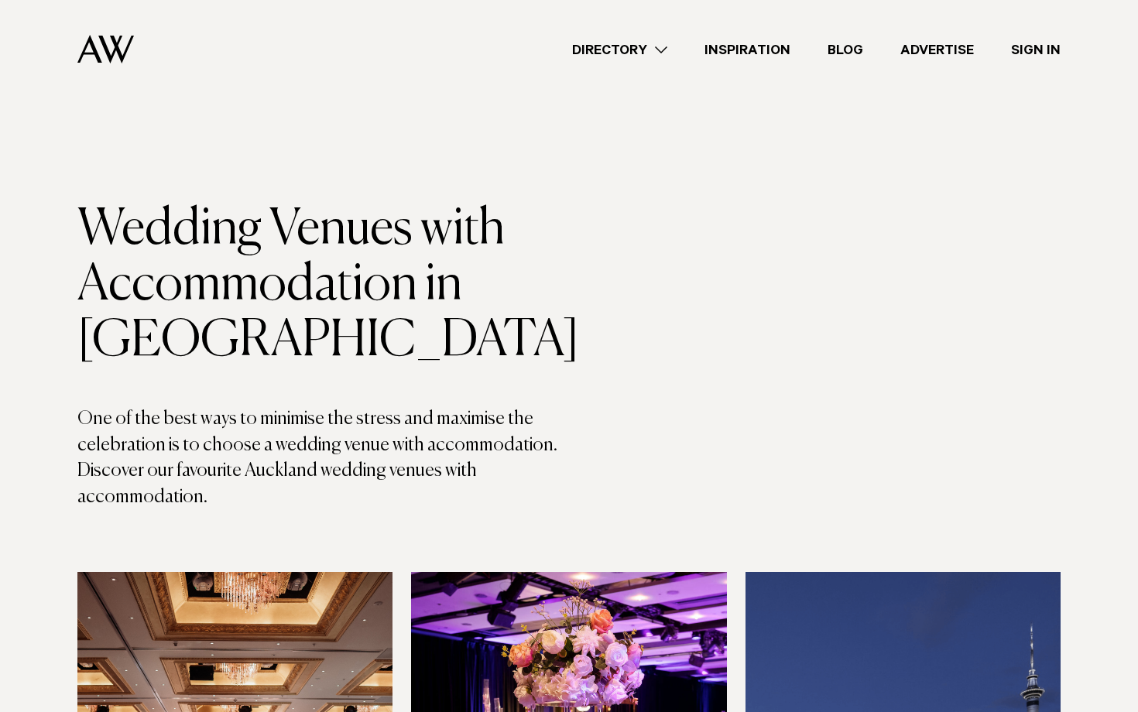
click at [651, 40] on link "Directory" at bounding box center [620, 49] width 132 height 21
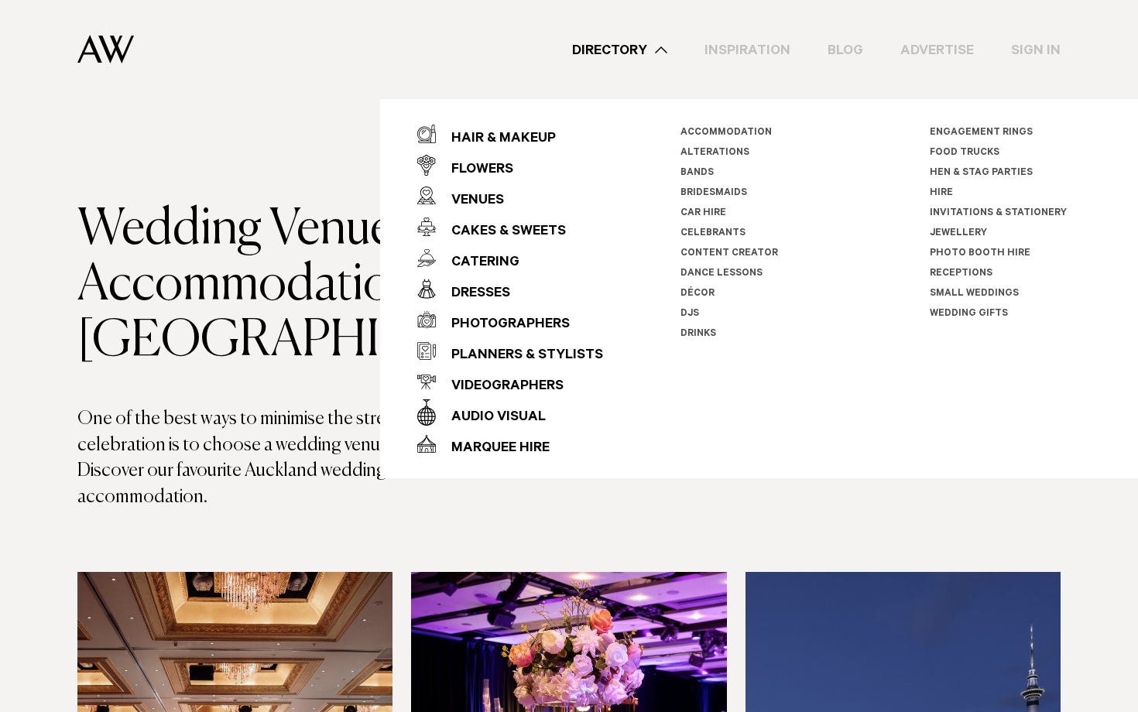
click at [710, 251] on link "Content Creator" at bounding box center [730, 254] width 98 height 11
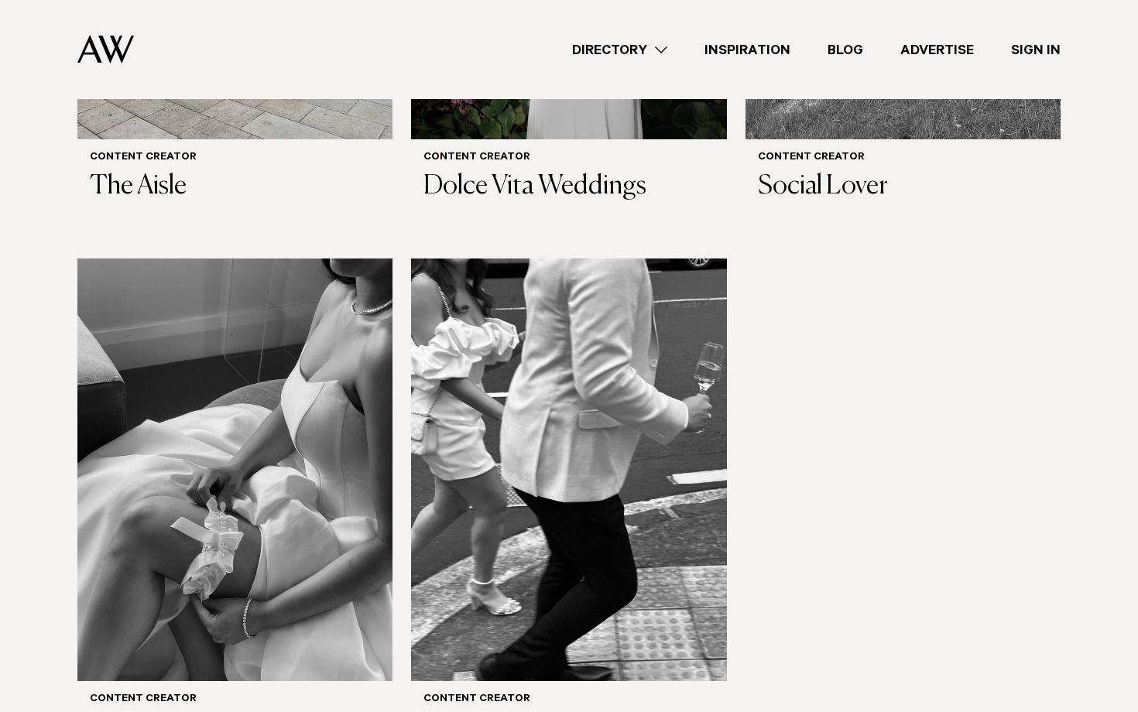
scroll to position [801, 0]
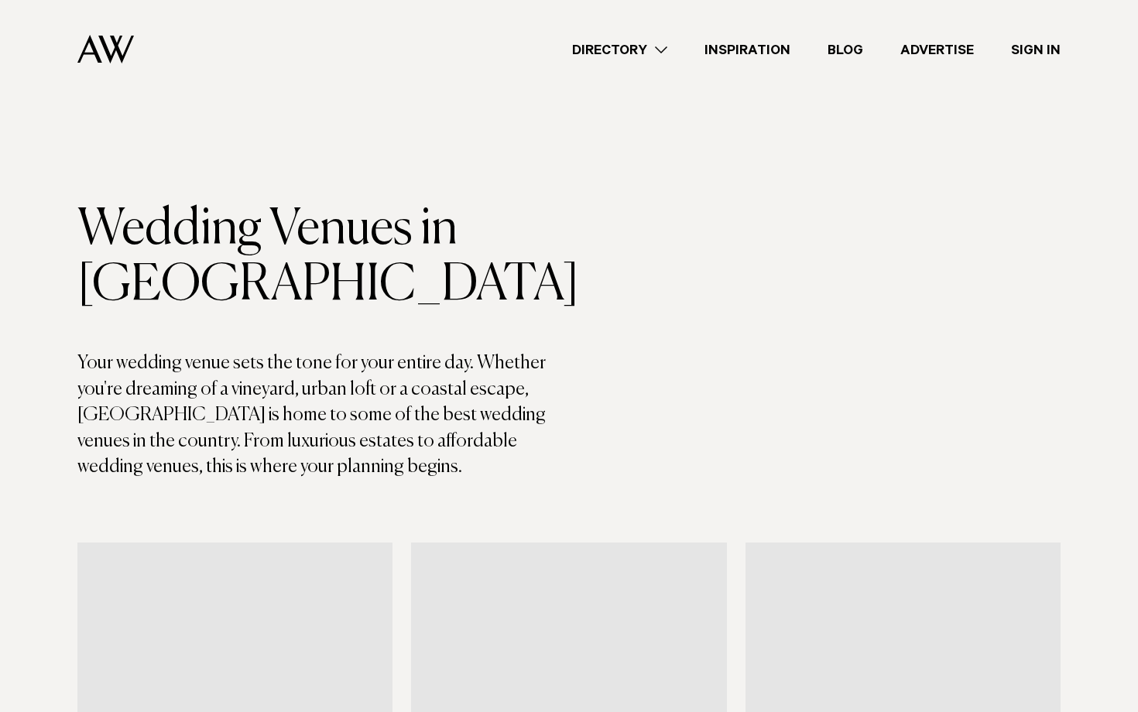
scroll to position [1601, 0]
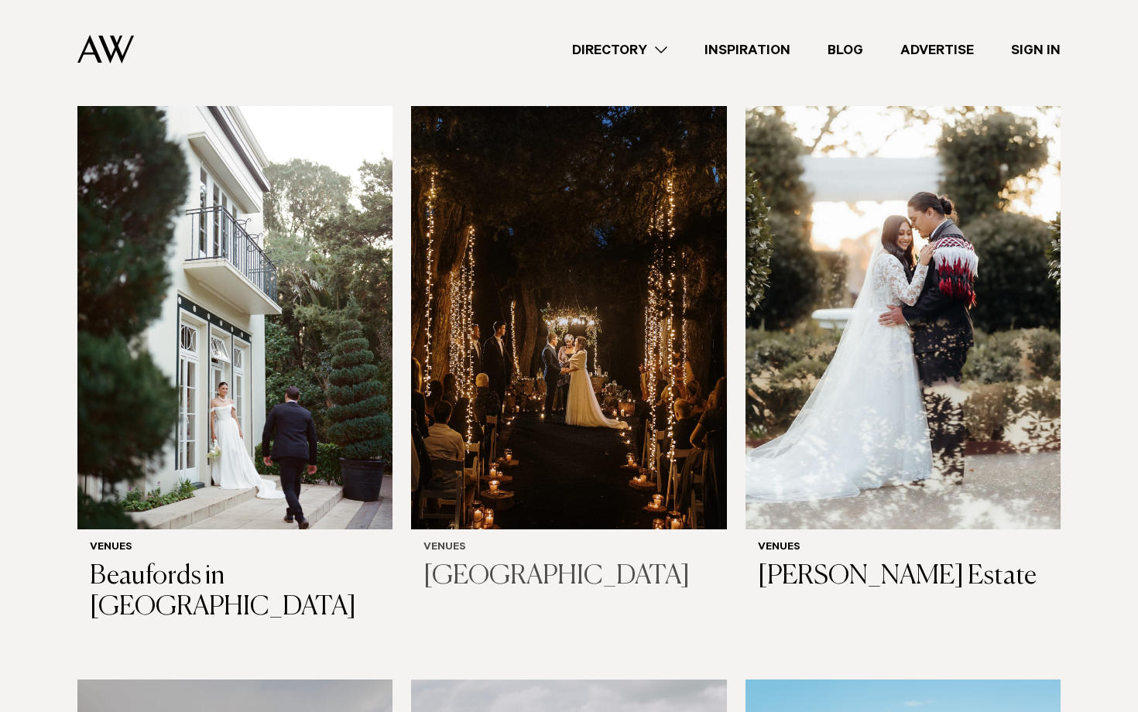
scroll to position [3848, 0]
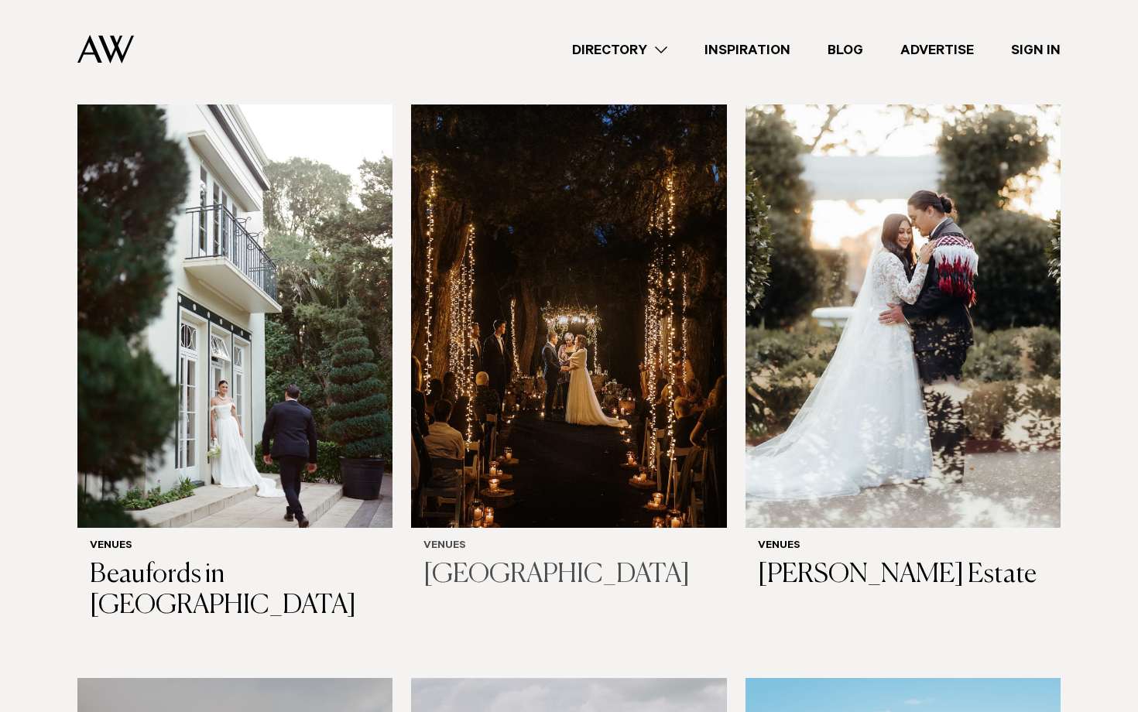
click at [635, 335] on img at bounding box center [568, 316] width 315 height 423
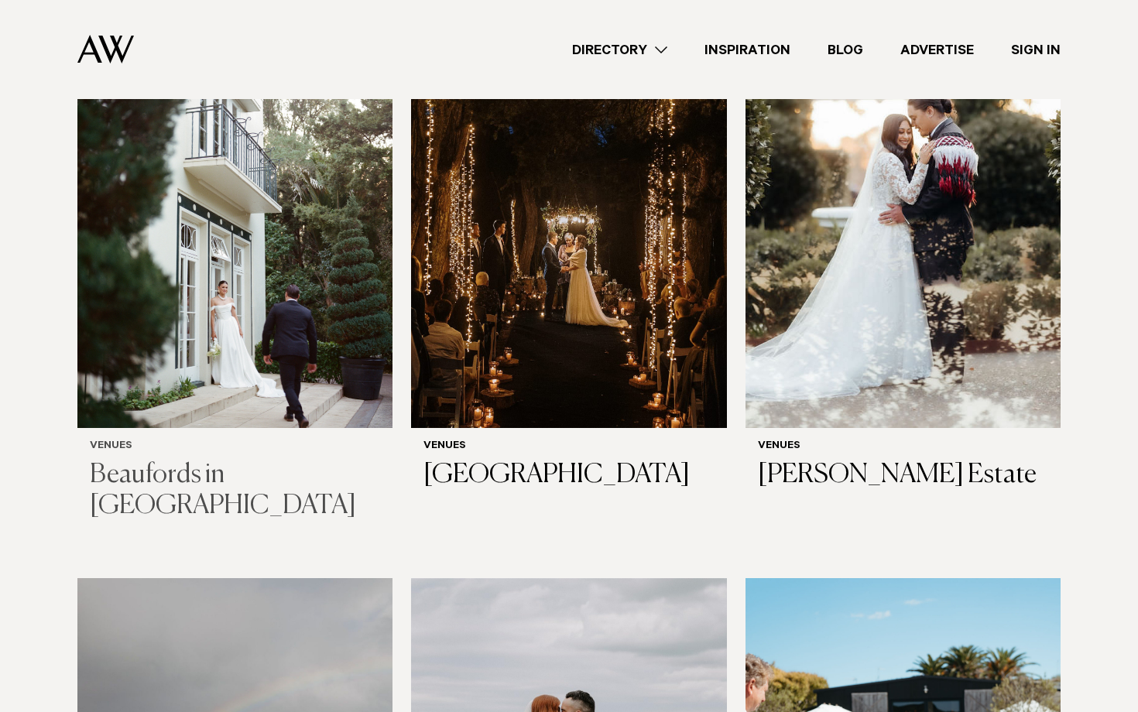
scroll to position [4370, 0]
